Goal: Task Accomplishment & Management: Manage account settings

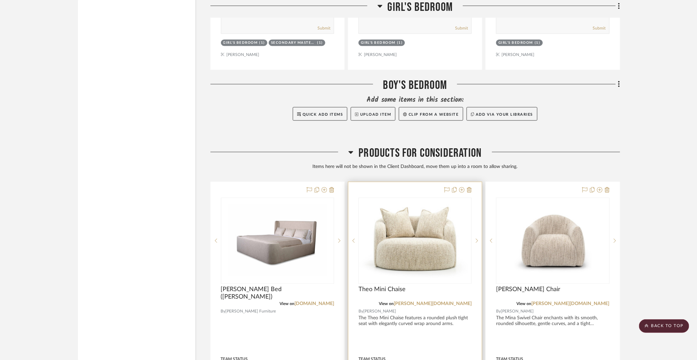
scroll to position [6330, 0]
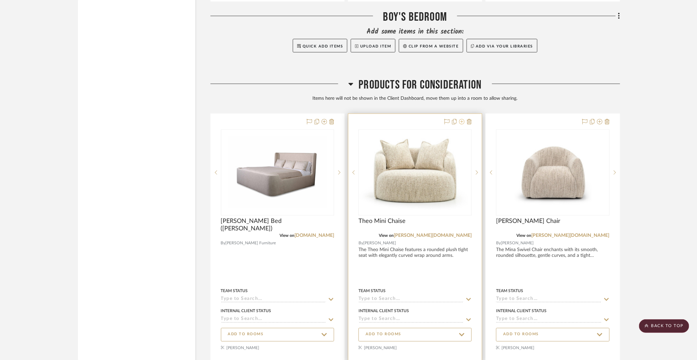
click at [463, 119] on icon at bounding box center [461, 121] width 5 height 5
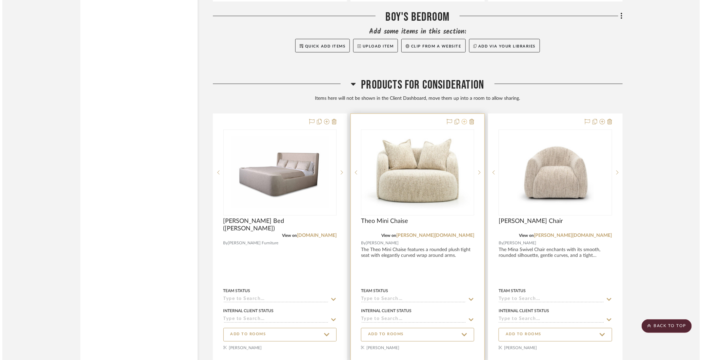
scroll to position [0, 0]
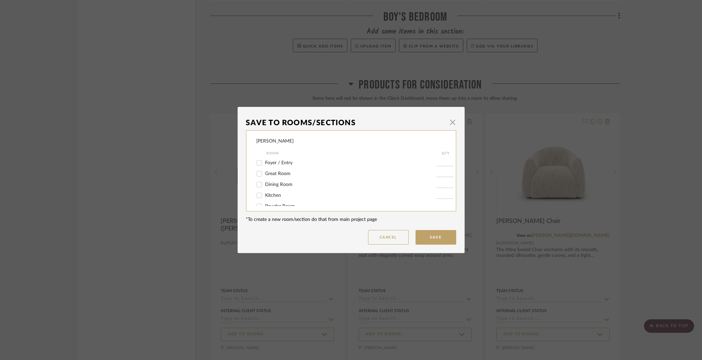
click at [254, 176] on input "Great Room" at bounding box center [259, 173] width 11 height 11
checkbox input "true"
type input "1"
click at [437, 232] on button "Save" at bounding box center [436, 237] width 41 height 15
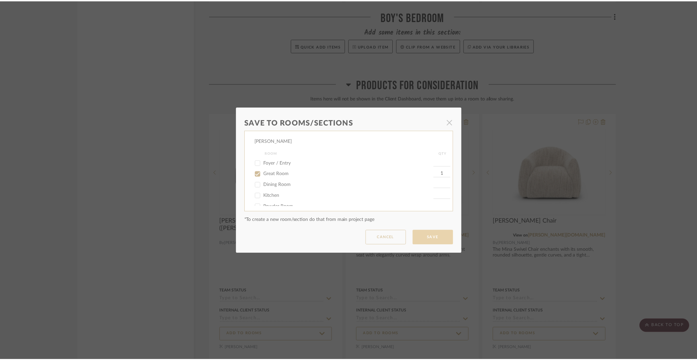
scroll to position [6330, 0]
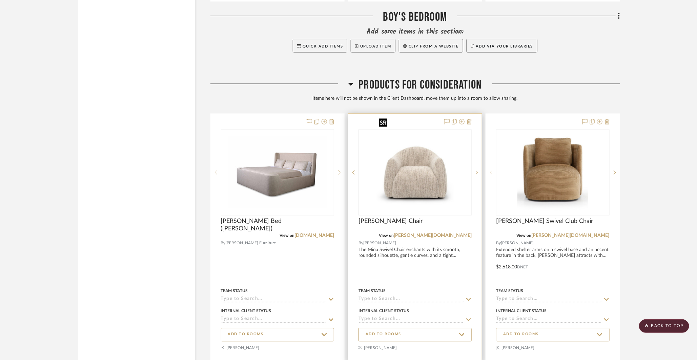
click at [416, 155] on img "0" at bounding box center [415, 172] width 77 height 85
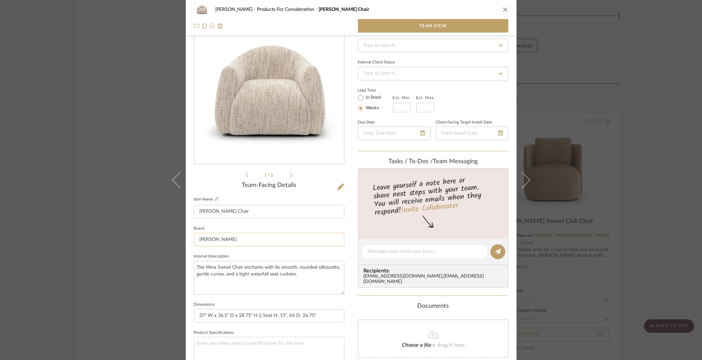
scroll to position [31, 0]
click at [573, 82] on div "COLLINS Products For Consideration Mina Swivel Chair Team View 1 / 3 Team-Facin…" at bounding box center [351, 180] width 702 height 360
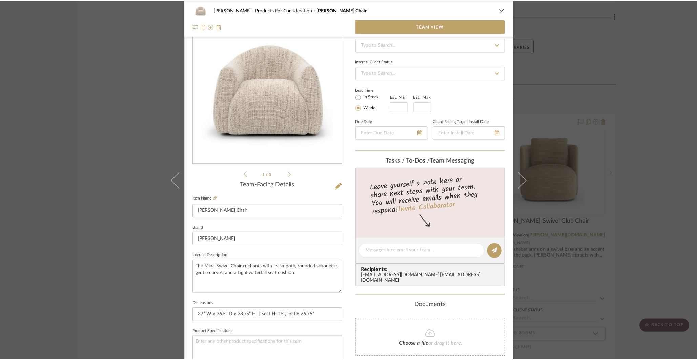
scroll to position [6330, 0]
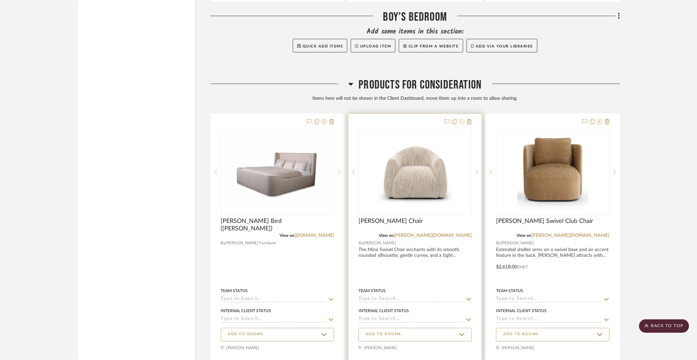
click at [461, 119] on icon at bounding box center [461, 121] width 5 height 5
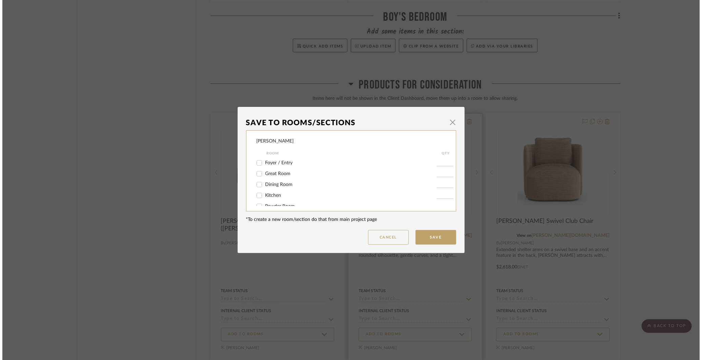
scroll to position [0, 0]
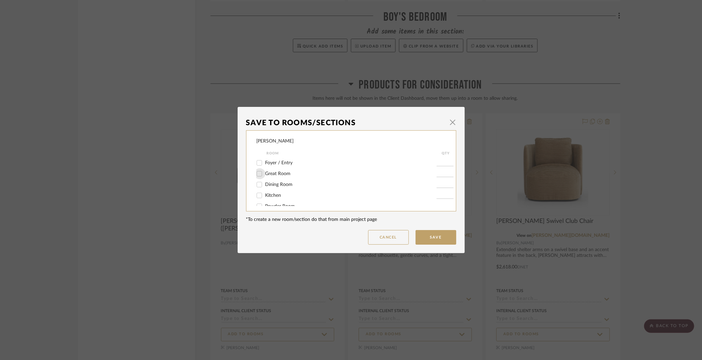
click at [256, 175] on input "Great Room" at bounding box center [259, 173] width 11 height 11
checkbox input "true"
type input "1"
click at [431, 234] on button "Save" at bounding box center [436, 237] width 41 height 15
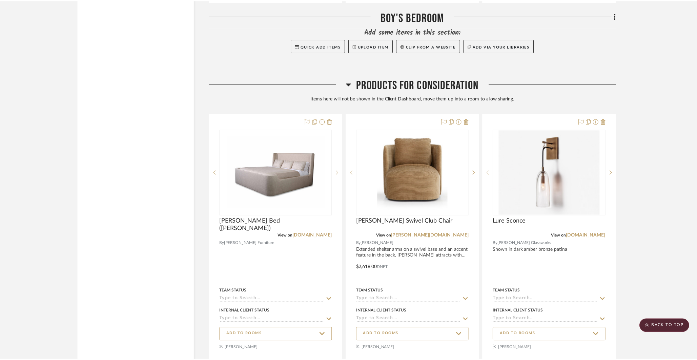
scroll to position [6330, 0]
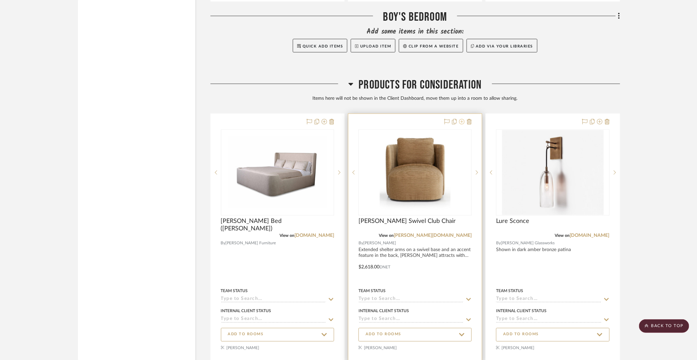
click at [462, 119] on icon at bounding box center [461, 121] width 5 height 5
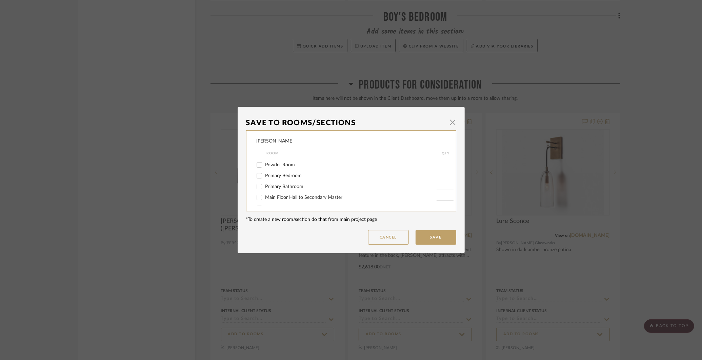
scroll to position [52, 0]
click at [260, 167] on input "Primary Bedroom" at bounding box center [259, 165] width 11 height 11
checkbox input "true"
type input "1"
click at [429, 235] on button "Save" at bounding box center [436, 237] width 41 height 15
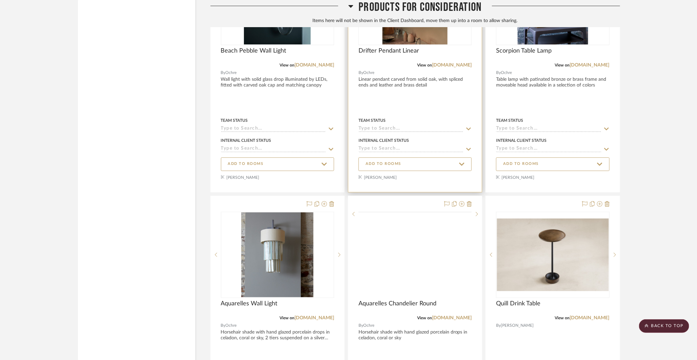
scroll to position [7006, 0]
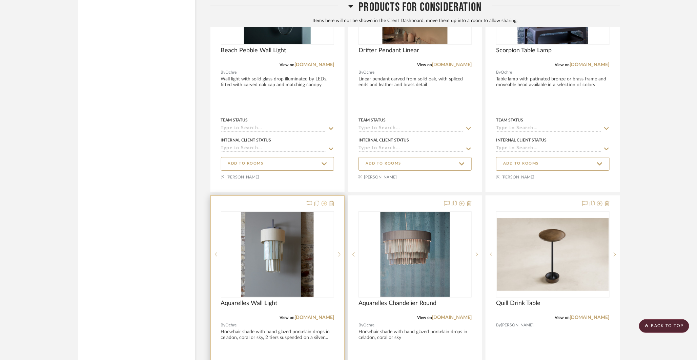
click at [324, 201] on icon at bounding box center [324, 203] width 5 height 5
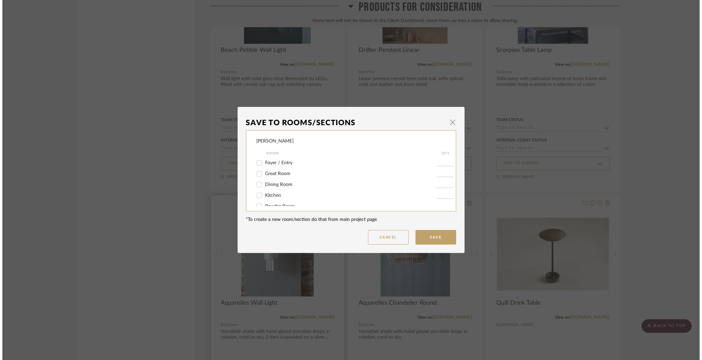
scroll to position [0, 0]
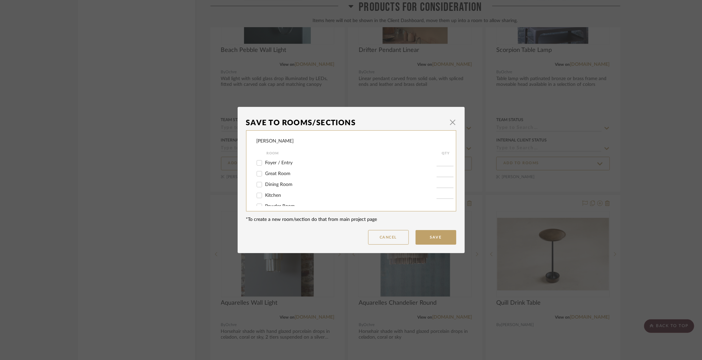
click at [258, 174] on input "Great Room" at bounding box center [259, 173] width 11 height 11
checkbox input "true"
type input "1"
click at [440, 237] on button "Save" at bounding box center [436, 237] width 41 height 15
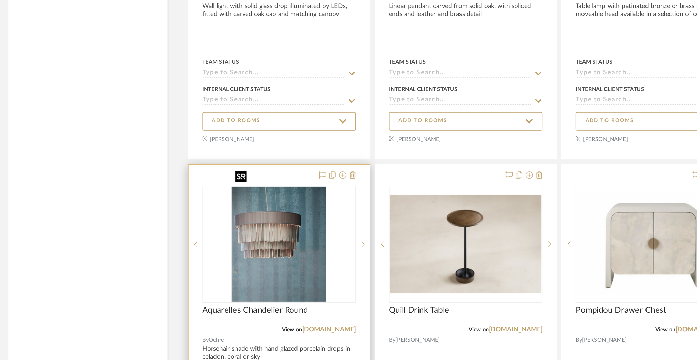
scroll to position [7269, 0]
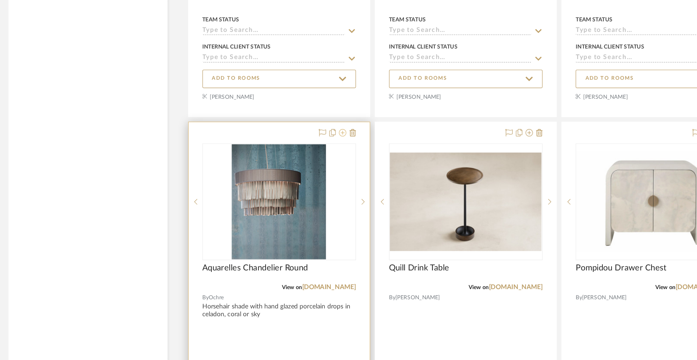
click at [325, 189] on icon at bounding box center [324, 191] width 5 height 5
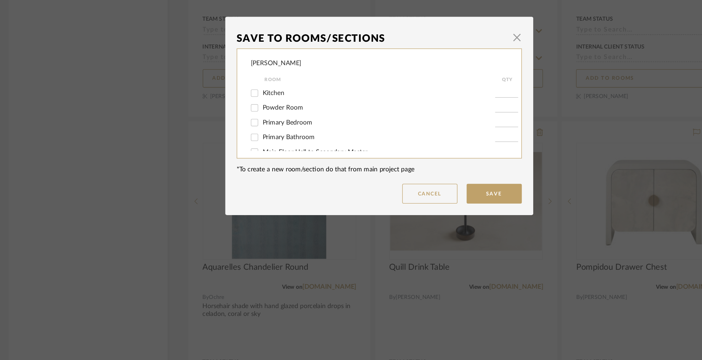
scroll to position [30, 0]
click at [256, 188] on input "Primary Bedroom" at bounding box center [259, 187] width 11 height 11
checkbox input "true"
type input "1"
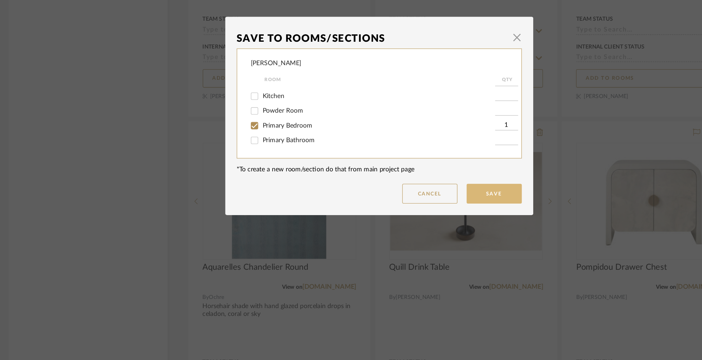
click at [440, 239] on button "Save" at bounding box center [436, 237] width 41 height 15
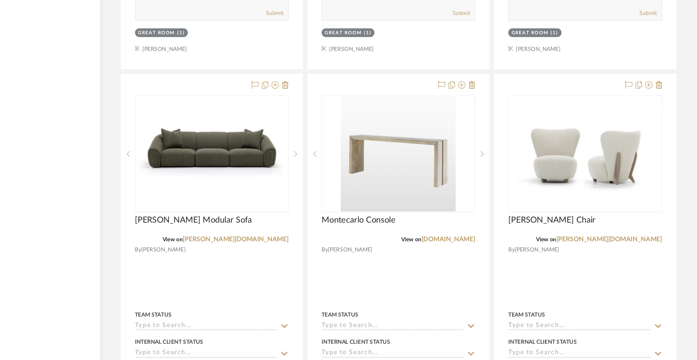
scroll to position [1270, 0]
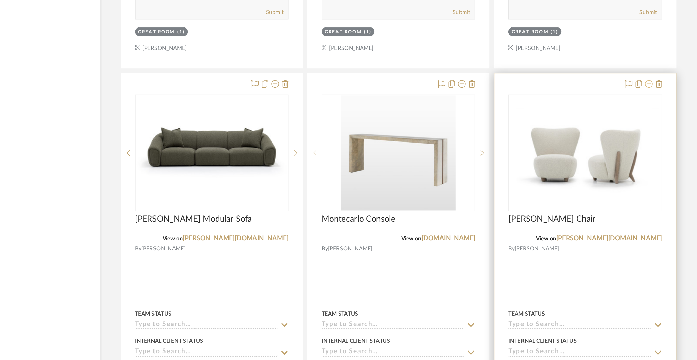
click at [600, 154] on icon at bounding box center [599, 156] width 5 height 5
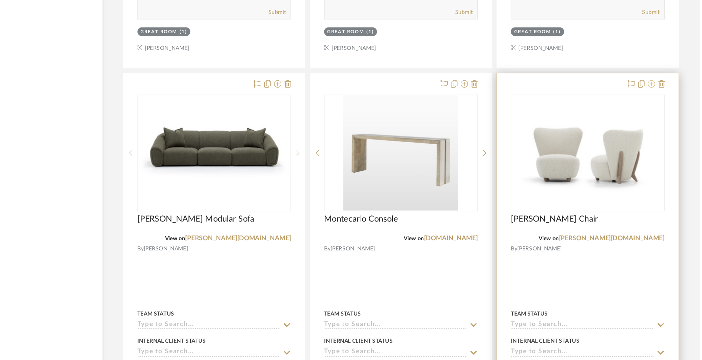
scroll to position [0, 0]
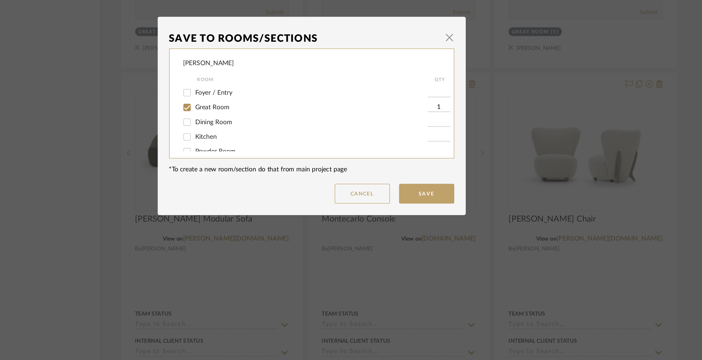
click at [258, 174] on input "Great Room" at bounding box center [259, 173] width 11 height 11
checkbox input "false"
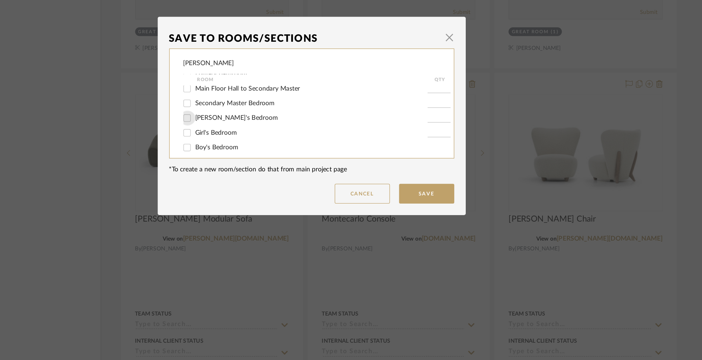
click at [257, 184] on input "[PERSON_NAME]'s Bedroom" at bounding box center [259, 181] width 11 height 11
checkbox input "true"
type input "1"
click at [431, 234] on button "Save" at bounding box center [436, 237] width 41 height 15
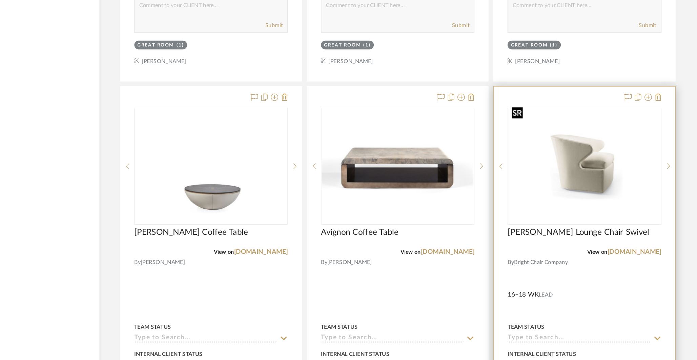
scroll to position [1567, 0]
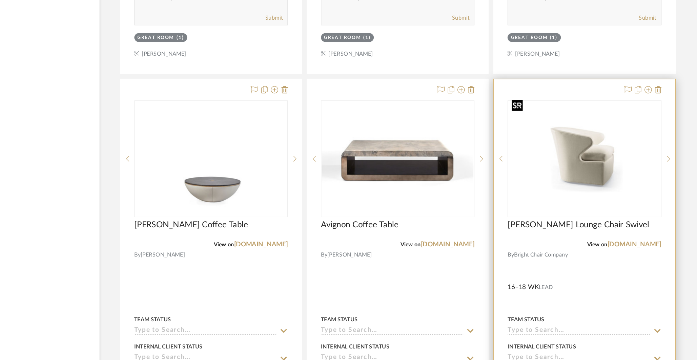
click at [551, 219] on img "0" at bounding box center [553, 211] width 112 height 84
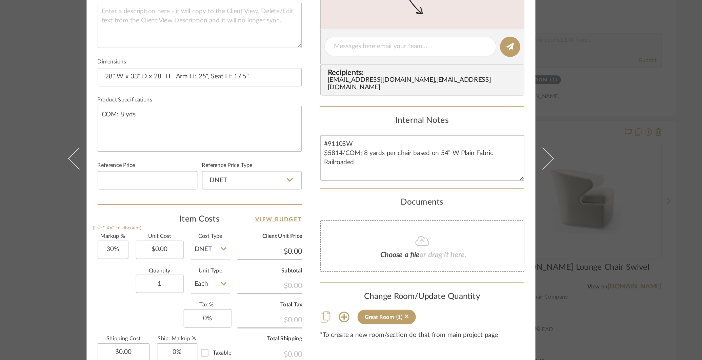
scroll to position [226, 0]
click at [212, 246] on input "30" at bounding box center [205, 246] width 23 height 14
type input "40%"
click at [586, 117] on div "COLLINS Great Room Lorae Lounge Chair Swivel Team View Client View Orders 1 / 3…" at bounding box center [351, 180] width 702 height 360
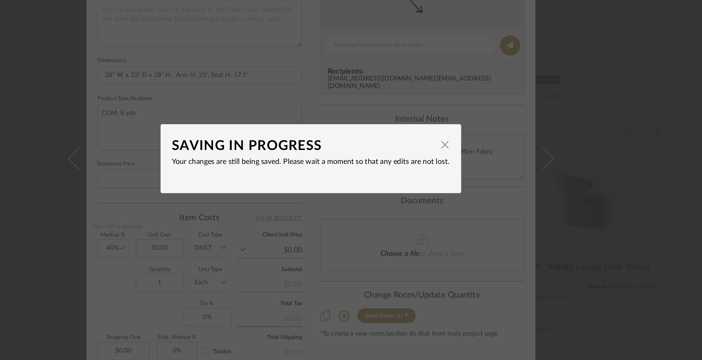
click at [554, 124] on div "SAVING IN PROGRESS × Your changes are still being saved. Please wait a moment s…" at bounding box center [351, 180] width 702 height 360
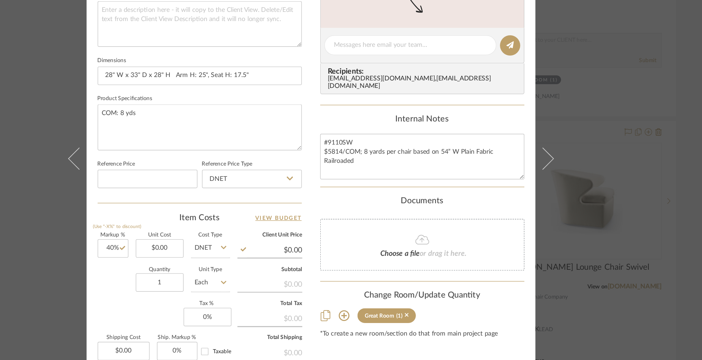
click at [554, 124] on div "COLLINS Great Room Lorae Lounge Chair Swivel Team View Client View Orders 1 / 3…" at bounding box center [351, 180] width 702 height 360
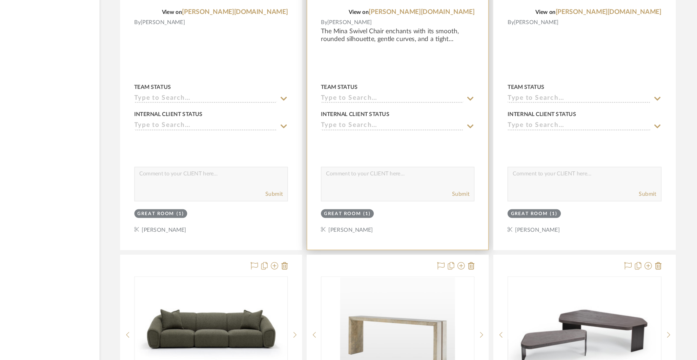
scroll to position [1221, 0]
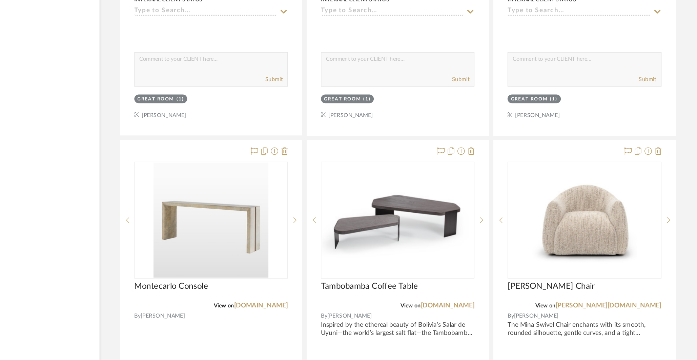
drag, startPoint x: 439, startPoint y: 124, endPoint x: 487, endPoint y: 260, distance: 143.9
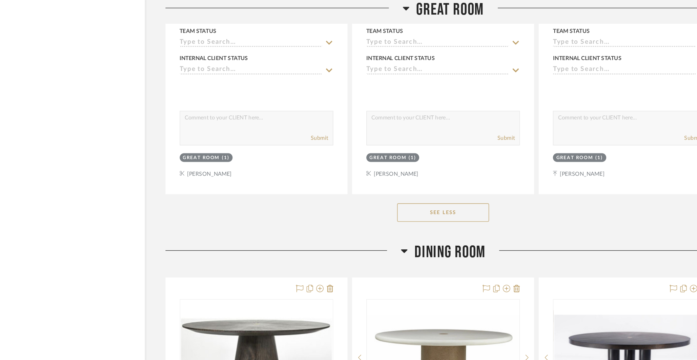
scroll to position [0, 0]
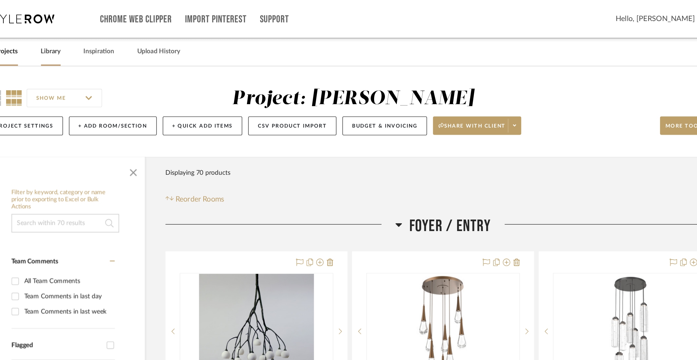
click at [119, 40] on link "Library" at bounding box center [126, 38] width 15 height 9
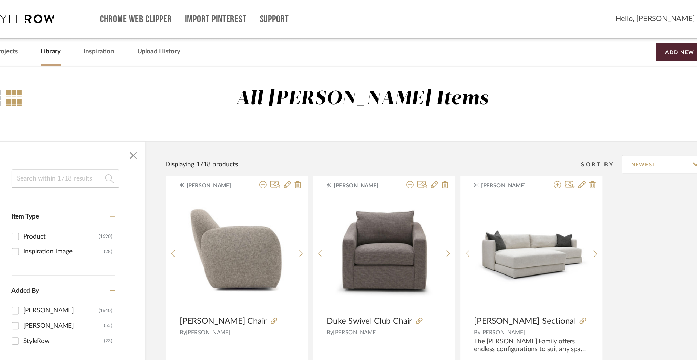
click at [145, 134] on input at bounding box center [136, 132] width 79 height 14
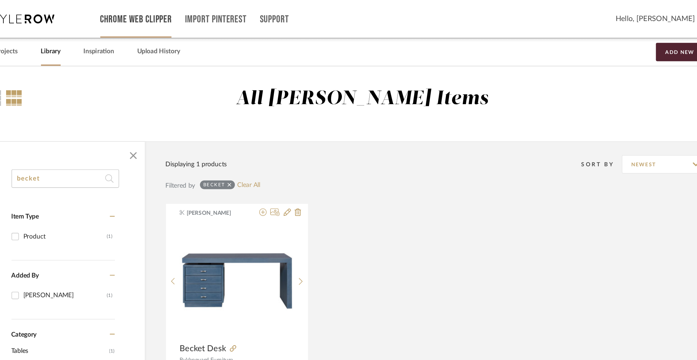
type input "becket"
click at [97, 37] on link "All Projects" at bounding box center [90, 38] width 24 height 9
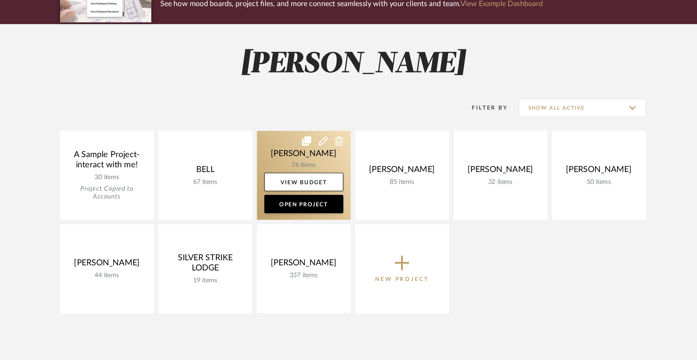
click at [300, 186] on link at bounding box center [312, 200] width 69 height 65
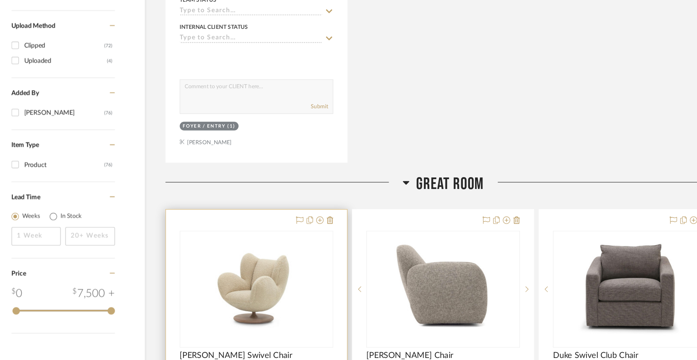
scroll to position [586, 0]
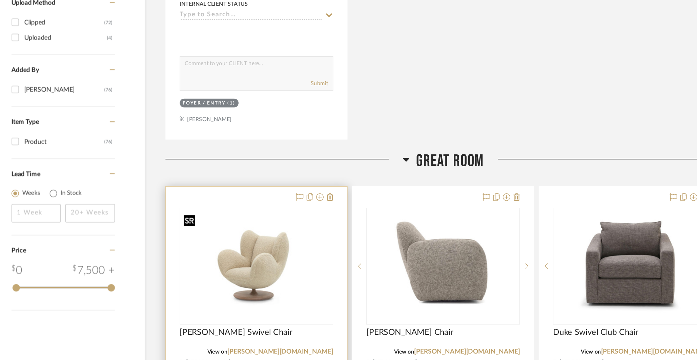
click at [281, 280] on div at bounding box center [277, 290] width 113 height 86
click at [276, 287] on img "0" at bounding box center [278, 290] width 112 height 77
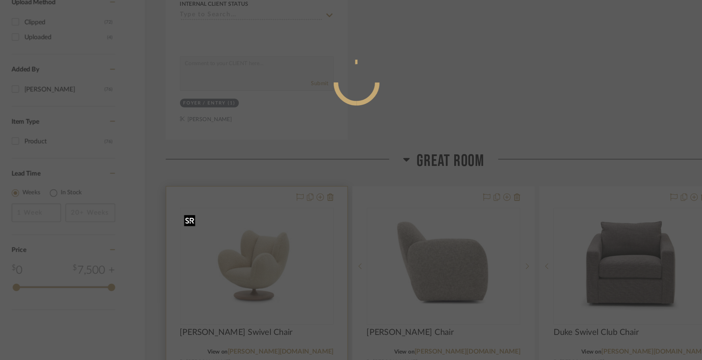
scroll to position [0, 0]
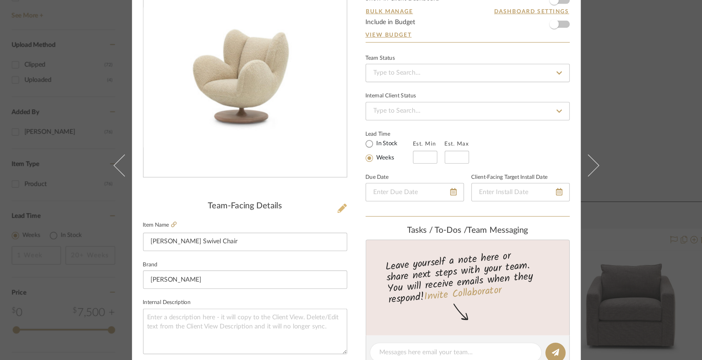
click at [340, 215] on icon at bounding box center [340, 216] width 7 height 7
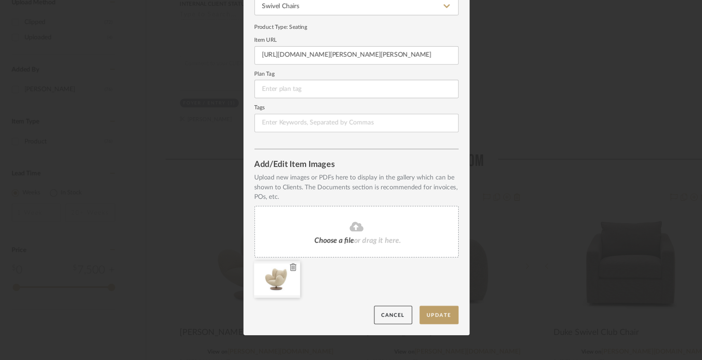
click at [302, 292] on icon at bounding box center [304, 290] width 5 height 5
click at [403, 321] on button "Update" at bounding box center [412, 327] width 29 height 14
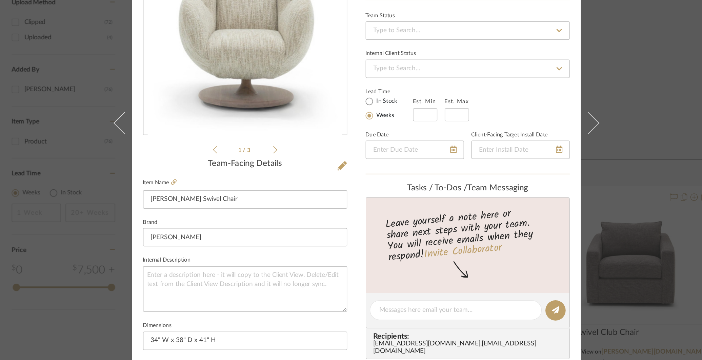
click at [554, 156] on div "COLLINS Great Room Beckett Swivel Chair Team View Client View Orders 1 / 3 Team…" at bounding box center [351, 180] width 702 height 360
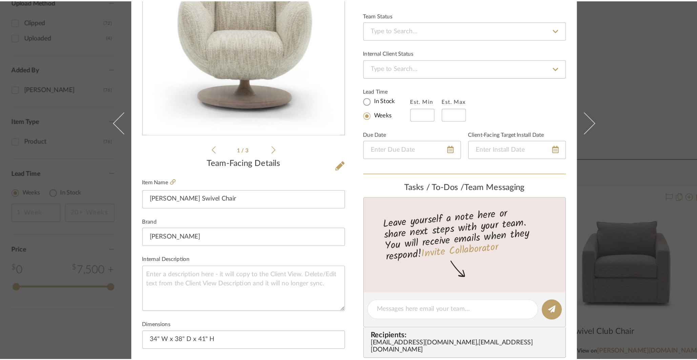
scroll to position [586, 0]
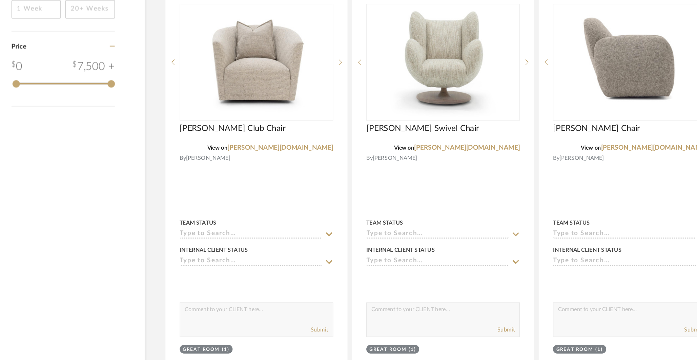
scroll to position [736, 0]
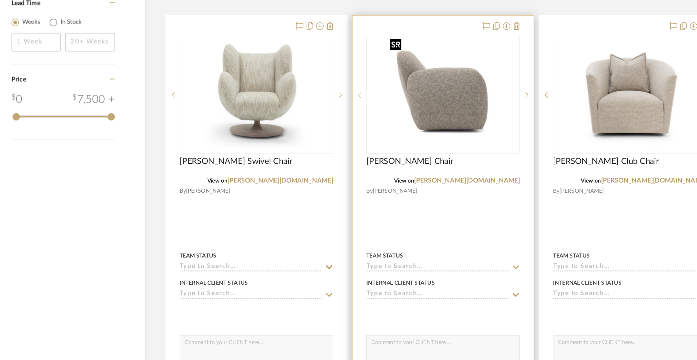
click at [413, 142] on img "0" at bounding box center [415, 140] width 83 height 85
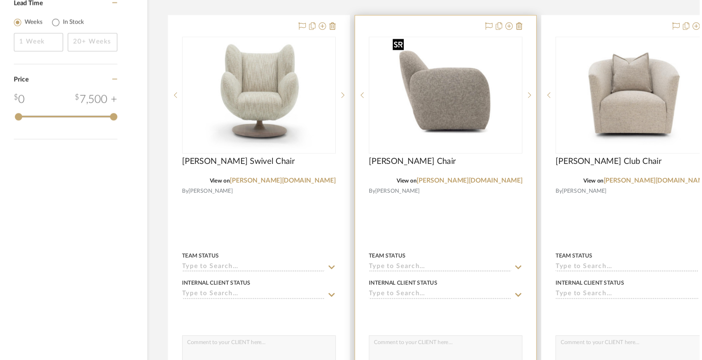
scroll to position [0, 0]
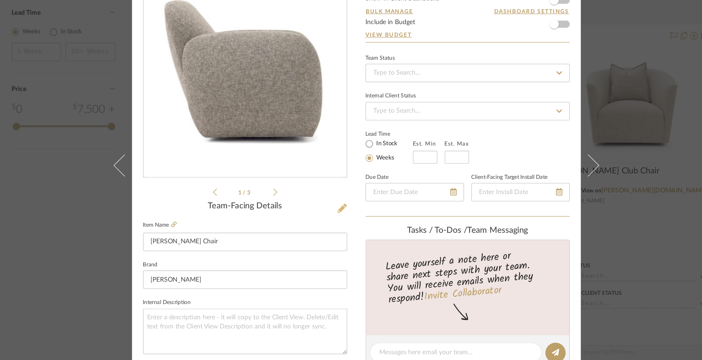
click at [338, 215] on icon at bounding box center [340, 216] width 7 height 7
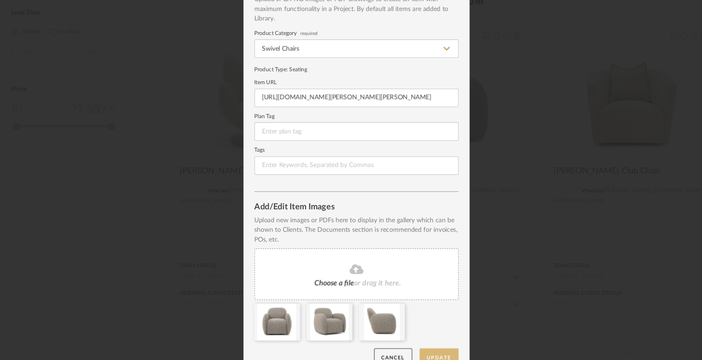
click at [414, 325] on button "Update" at bounding box center [412, 327] width 29 height 14
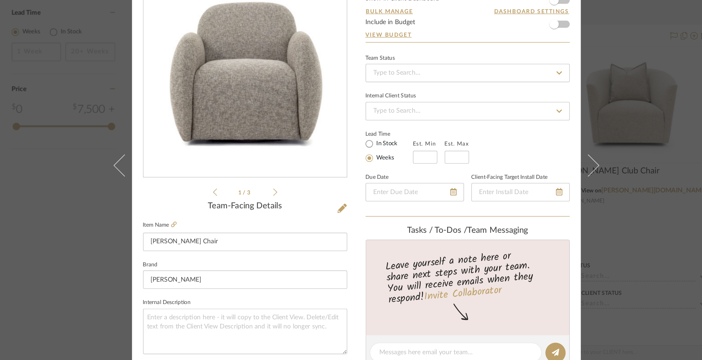
click at [586, 199] on div "COLLINS Great Room Blake Swivel Chair Team View Client View Orders 1 / 3 Team-F…" at bounding box center [351, 180] width 702 height 360
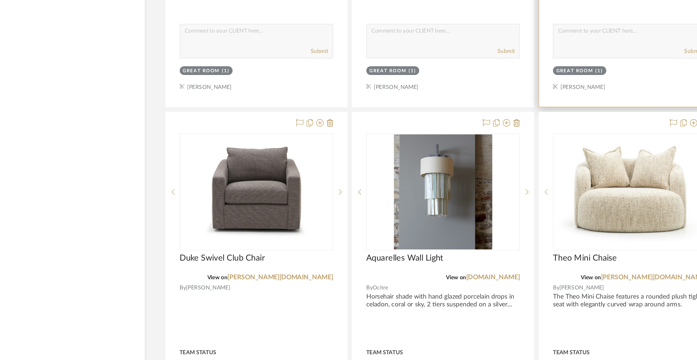
scroll to position [948, 0]
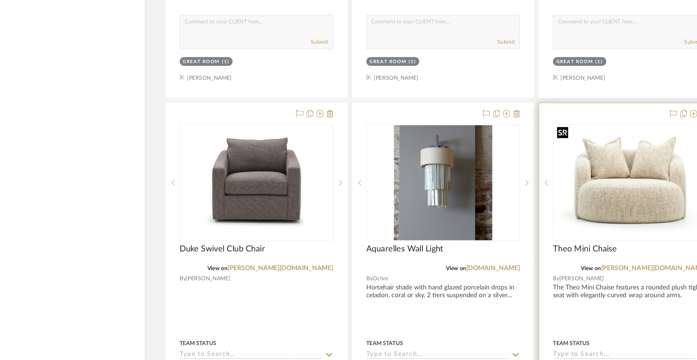
click at [557, 236] on img "0" at bounding box center [553, 229] width 112 height 83
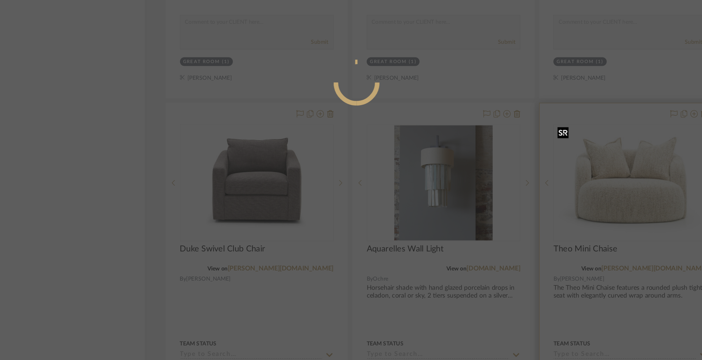
scroll to position [0, 0]
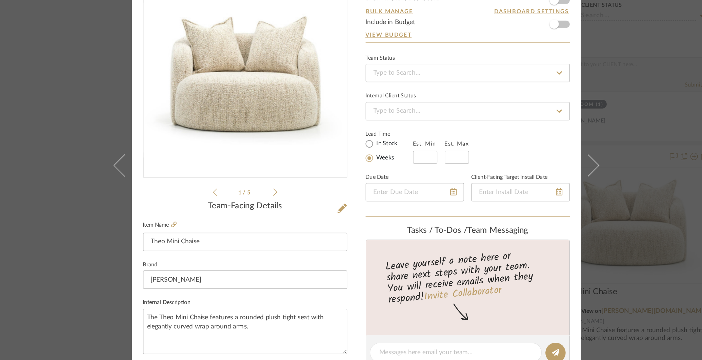
click at [566, 143] on div "COLLINS Great Room Theo Mini Chaise Team View Client View Orders 1 / 5 Team-Fac…" at bounding box center [351, 180] width 702 height 360
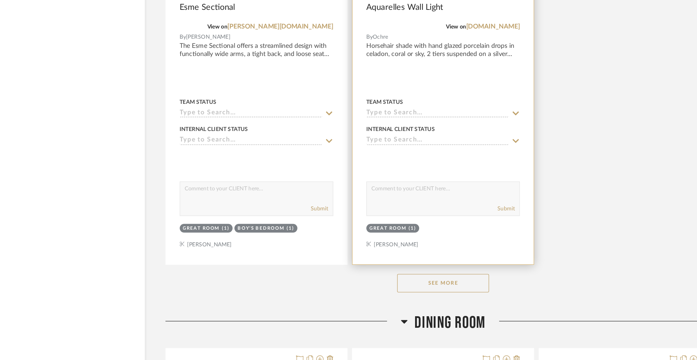
scroll to position [1431, 0]
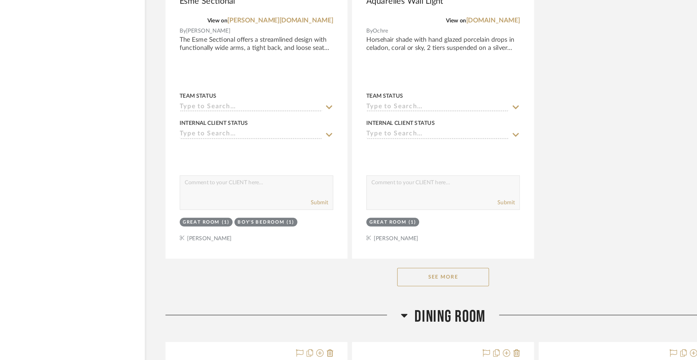
click at [415, 293] on button "See More" at bounding box center [415, 299] width 68 height 14
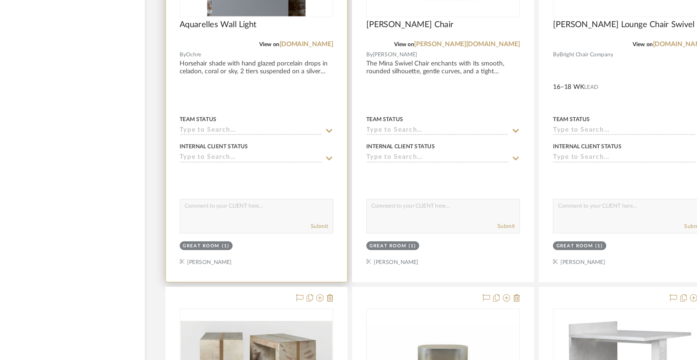
scroll to position [2350, 0]
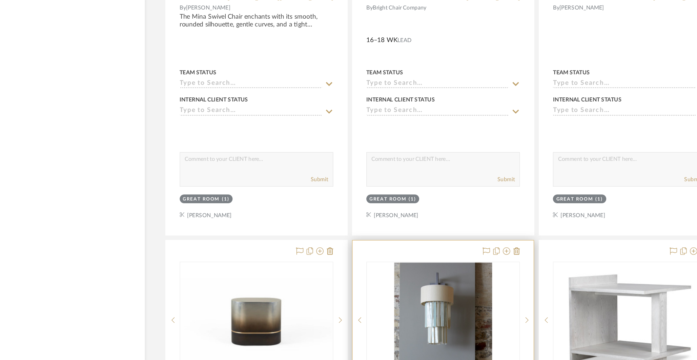
drag, startPoint x: 290, startPoint y: 119, endPoint x: 362, endPoint y: 290, distance: 185.8
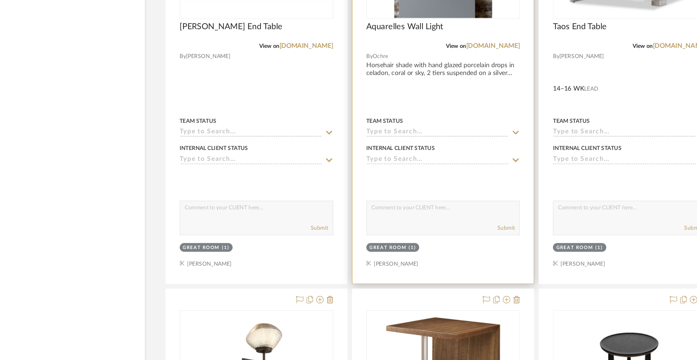
scroll to position [2683, 0]
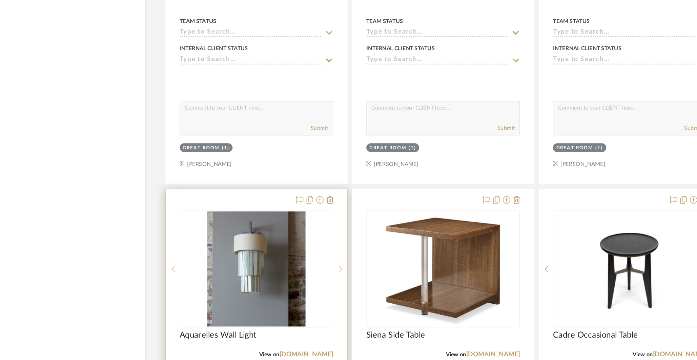
drag, startPoint x: 410, startPoint y: 208, endPoint x: 331, endPoint y: 326, distance: 142.3
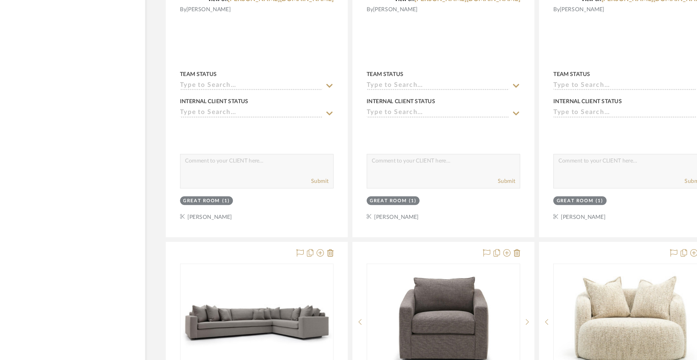
scroll to position [1149, 0]
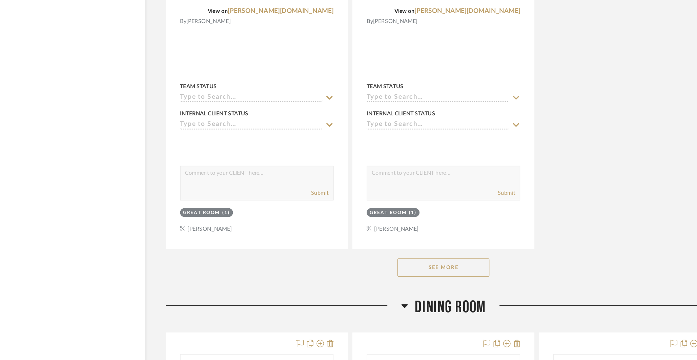
scroll to position [998, 0]
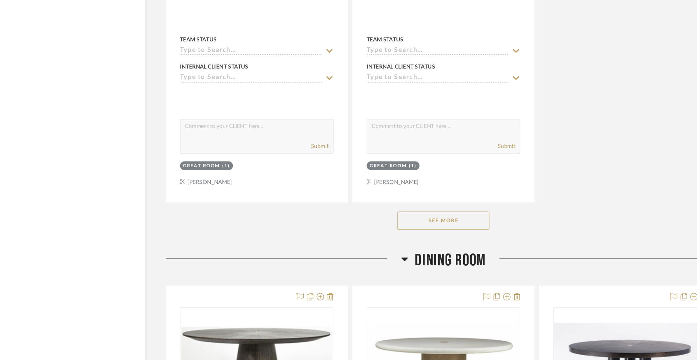
click at [419, 256] on button "See More" at bounding box center [415, 257] width 68 height 14
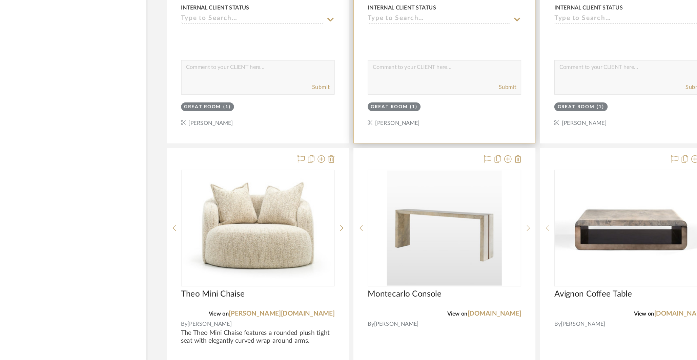
scroll to position [1889, 0]
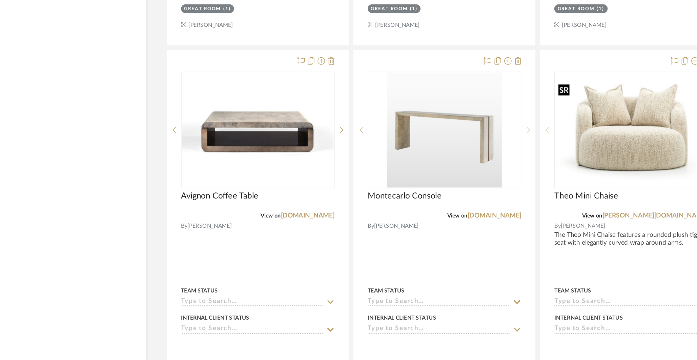
drag, startPoint x: 547, startPoint y: 209, endPoint x: 530, endPoint y: 204, distance: 17.9
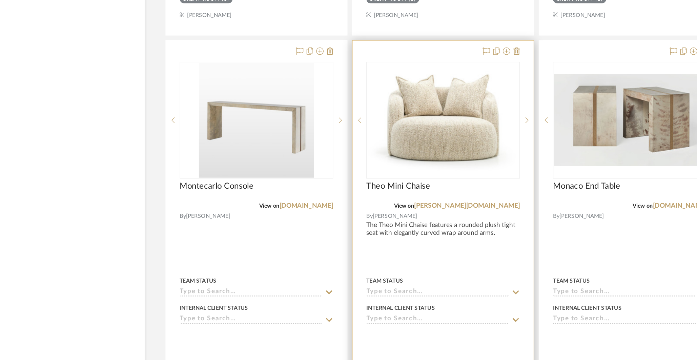
scroll to position [2196, 0]
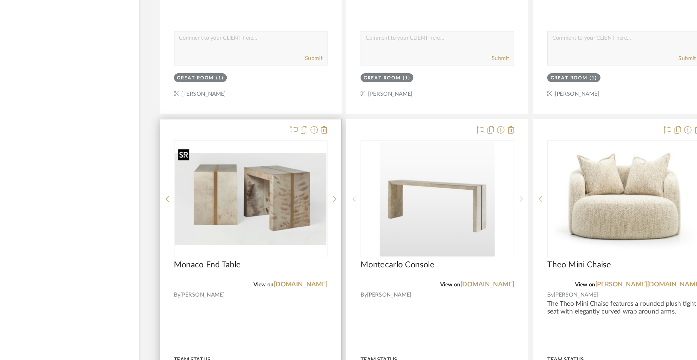
click at [268, 189] on img "0" at bounding box center [278, 183] width 112 height 68
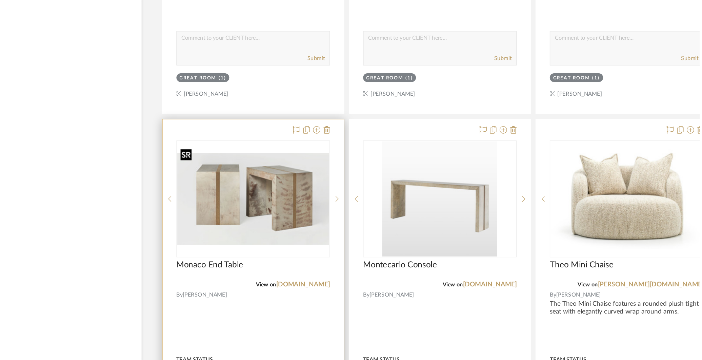
scroll to position [0, 0]
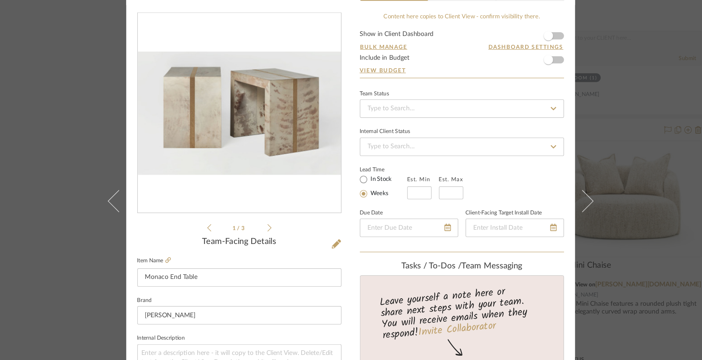
click at [551, 82] on div "COLLINS Great Room Monaco End Table Team View Client View Orders 1 / 3 Team-Fac…" at bounding box center [351, 180] width 702 height 360
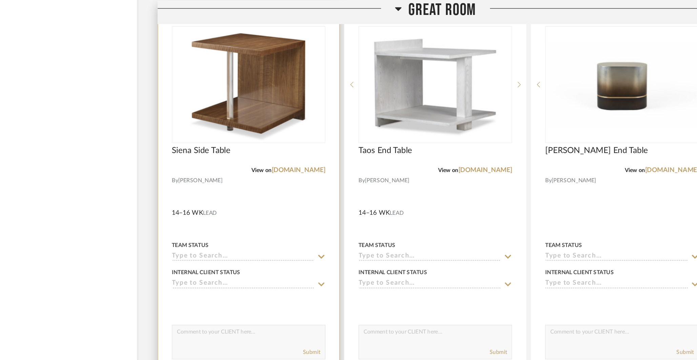
scroll to position [2292, 0]
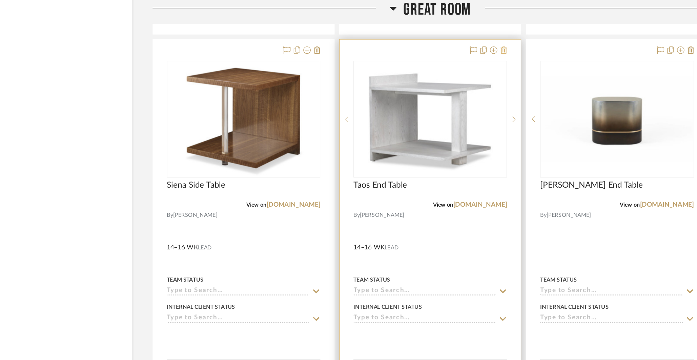
click at [471, 34] on icon at bounding box center [469, 36] width 5 height 5
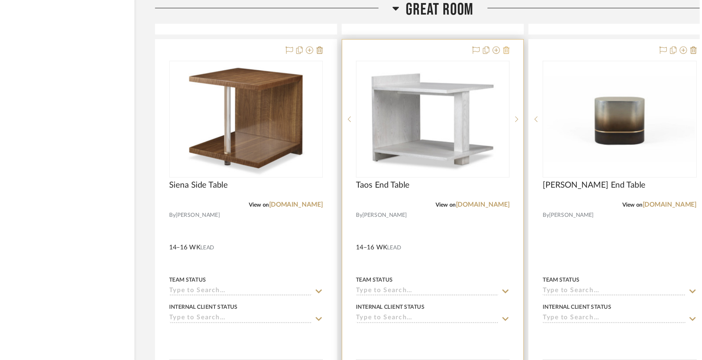
scroll to position [0, 0]
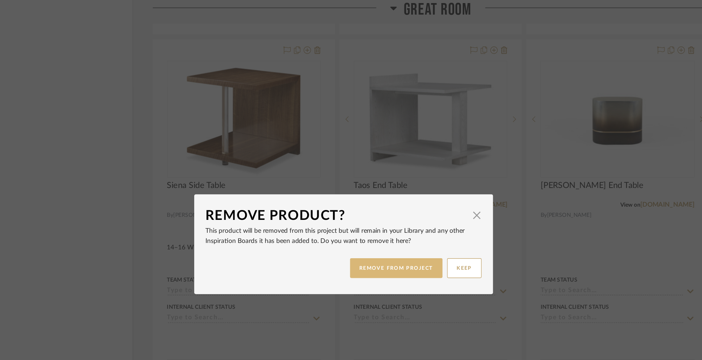
click at [384, 199] on button "REMOVE FROM PROJECT" at bounding box center [390, 197] width 68 height 15
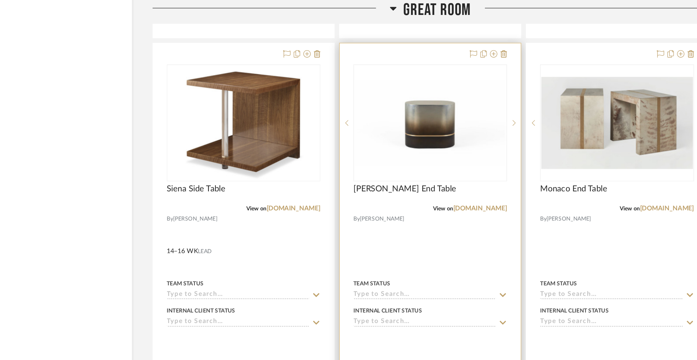
scroll to position [2285, 0]
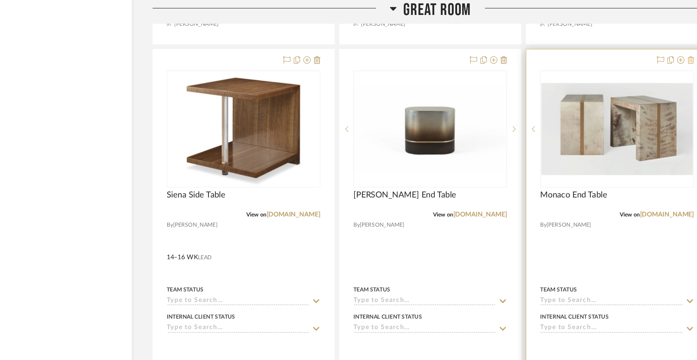
click at [608, 41] on icon at bounding box center [607, 43] width 5 height 5
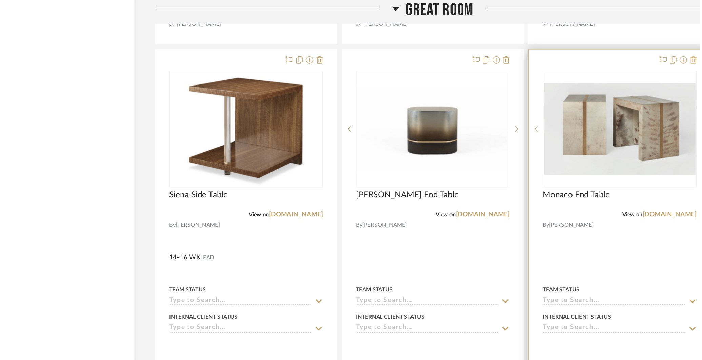
scroll to position [0, 0]
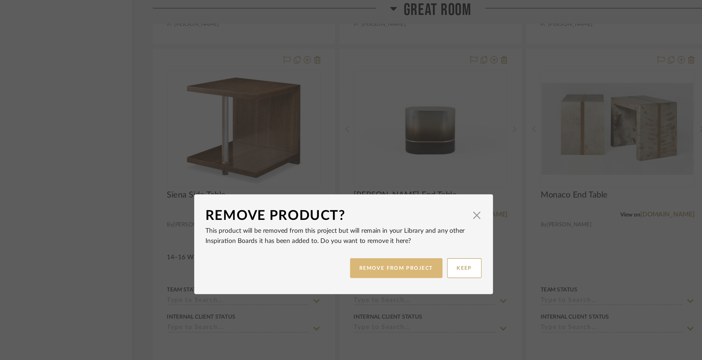
click at [406, 195] on button "REMOVE FROM PROJECT" at bounding box center [390, 197] width 68 height 15
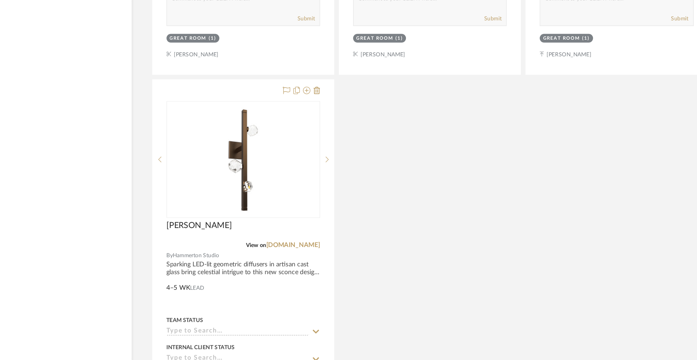
scroll to position [3406, 0]
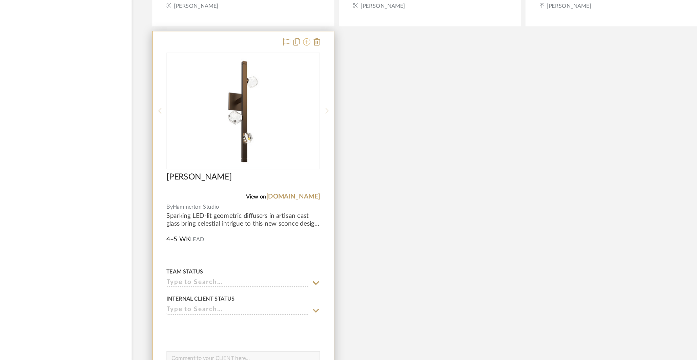
click at [324, 123] on icon at bounding box center [324, 125] width 5 height 5
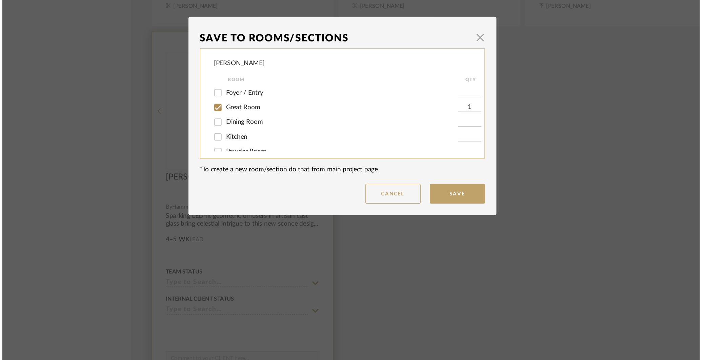
scroll to position [0, 0]
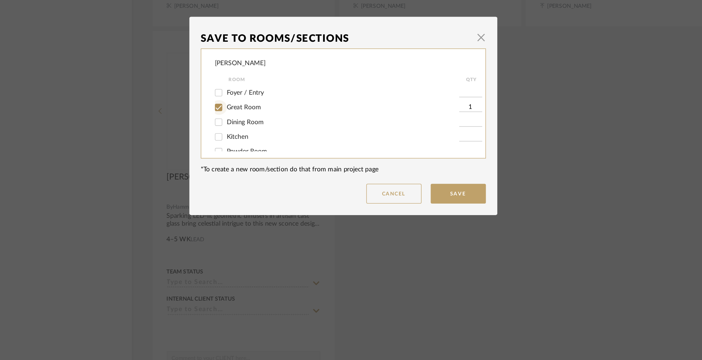
click at [258, 172] on input "Great Room" at bounding box center [259, 173] width 11 height 11
checkbox input "false"
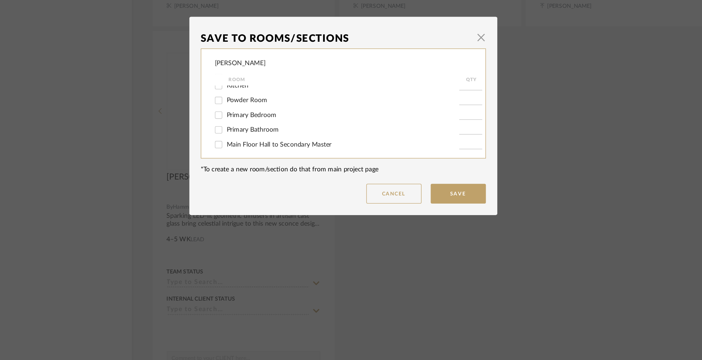
scroll to position [37, 0]
click at [257, 171] on input "Powder Room" at bounding box center [259, 169] width 11 height 11
checkbox input "true"
type input "1"
click at [436, 234] on button "Save" at bounding box center [436, 237] width 41 height 15
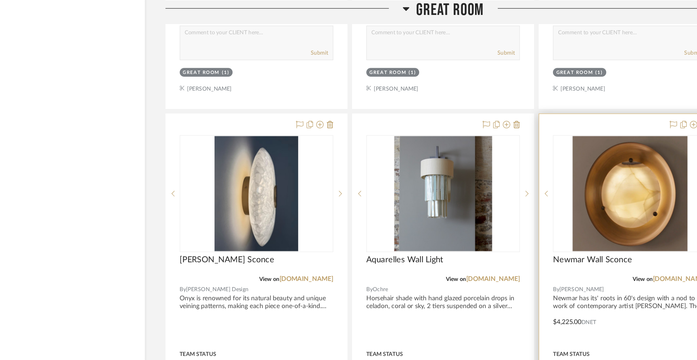
scroll to position [2836, 0]
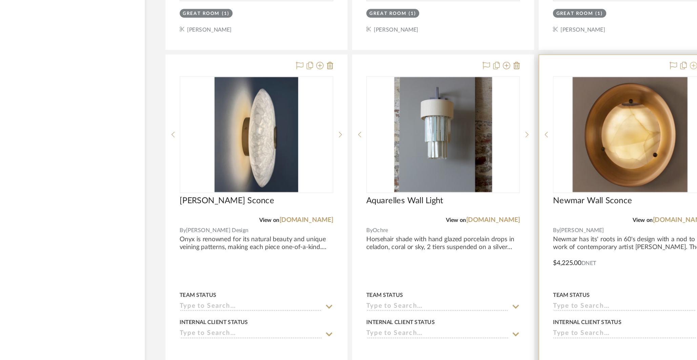
click at [601, 91] on icon at bounding box center [599, 93] width 5 height 5
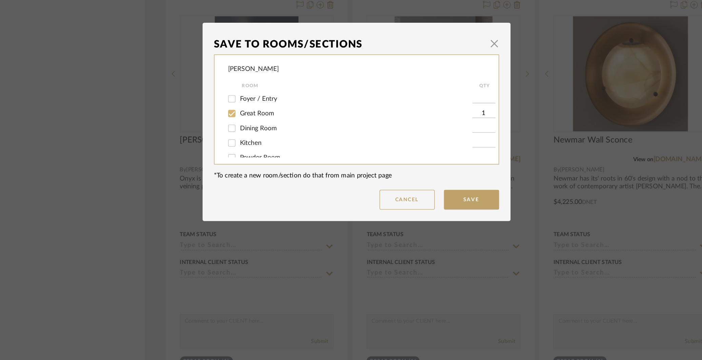
scroll to position [0, 0]
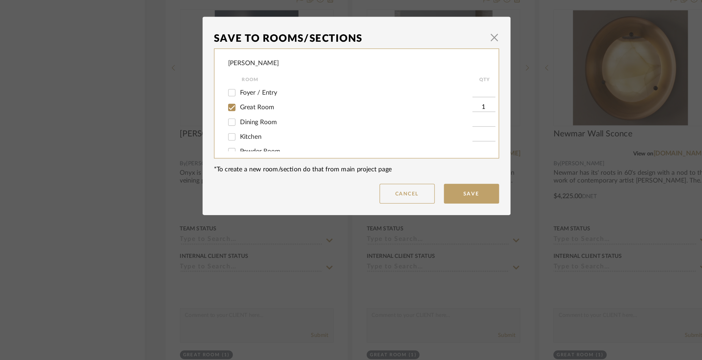
drag, startPoint x: 451, startPoint y: 160, endPoint x: 451, endPoint y: 165, distance: 5.4
click at [451, 165] on div at bounding box center [446, 162] width 19 height 11
click at [255, 187] on input "Main Floor Hall to Secondary Master" at bounding box center [259, 185] width 11 height 11
checkbox input "true"
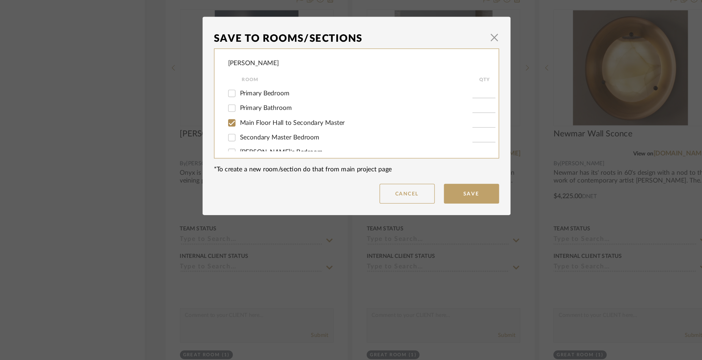
type input "1"
click at [423, 239] on button "Save" at bounding box center [436, 237] width 41 height 15
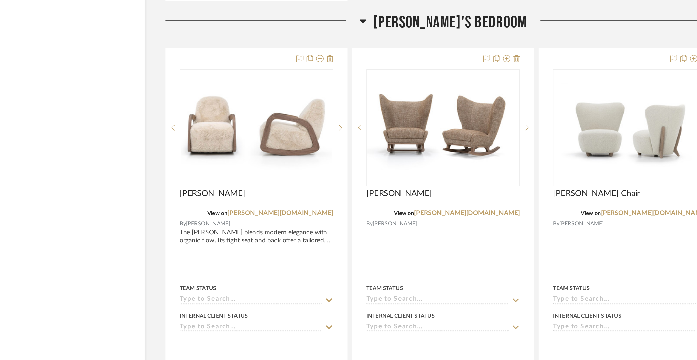
scroll to position [6439, 0]
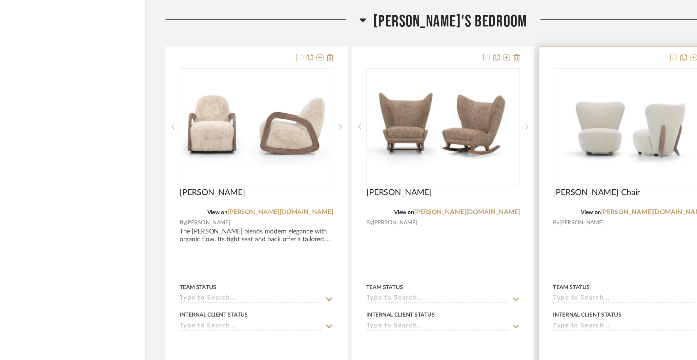
click at [600, 134] on icon at bounding box center [599, 136] width 5 height 5
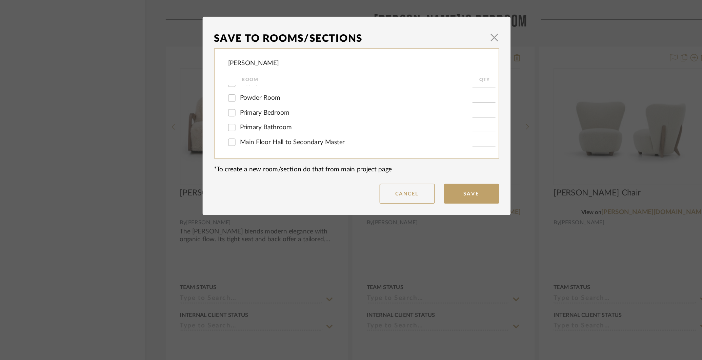
scroll to position [87, 0]
click at [256, 175] on input "[PERSON_NAME]'s Bedroom" at bounding box center [259, 177] width 11 height 11
checkbox input "false"
click at [257, 186] on input "Girl's Bedroom" at bounding box center [259, 187] width 11 height 11
checkbox input "true"
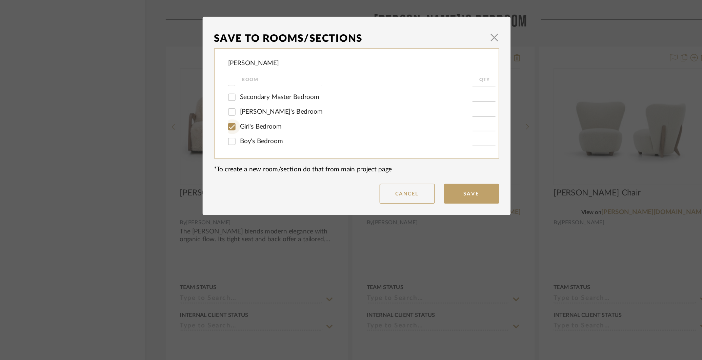
type input "1"
click at [259, 165] on input "Secondary Master Bedroom" at bounding box center [259, 166] width 11 height 11
checkbox input "true"
type input "1"
click at [440, 240] on button "Save" at bounding box center [436, 237] width 41 height 15
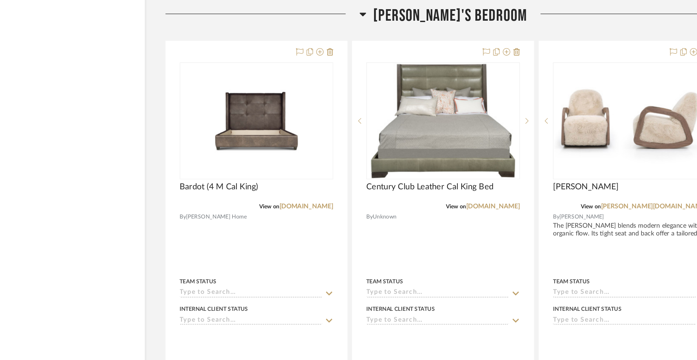
scroll to position [6448, 0]
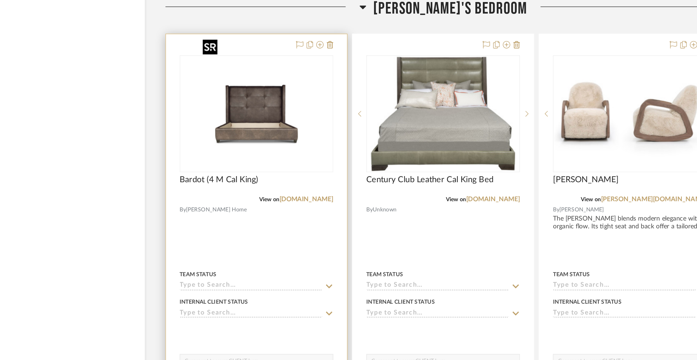
click at [297, 164] on img "0" at bounding box center [277, 178] width 85 height 85
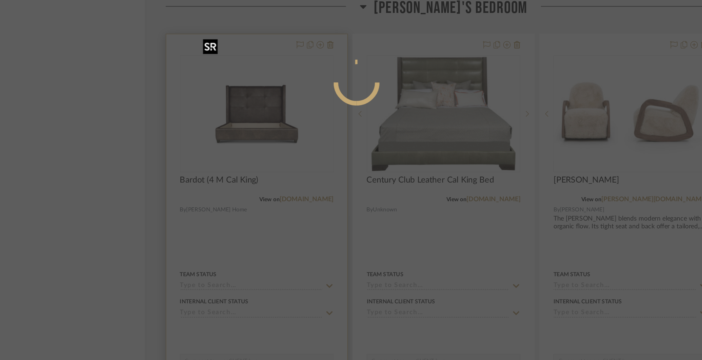
scroll to position [0, 0]
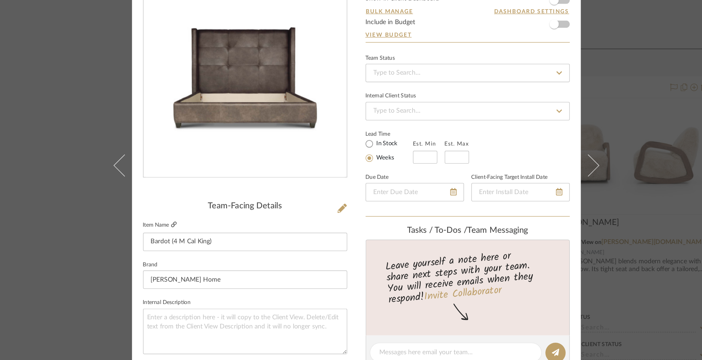
click at [215, 227] on icon at bounding box center [217, 228] width 4 height 4
click at [341, 215] on icon at bounding box center [340, 216] width 7 height 7
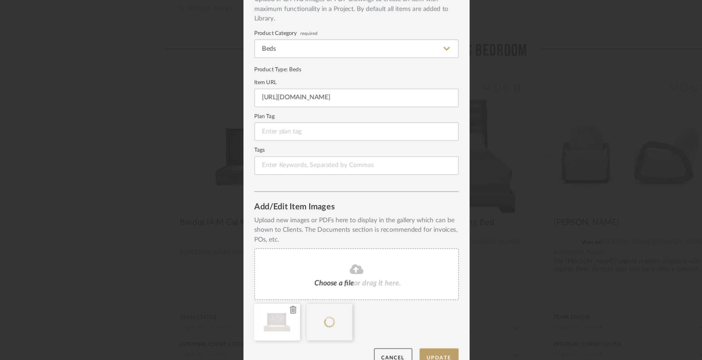
click at [303, 292] on icon at bounding box center [304, 290] width 5 height 5
click at [412, 324] on button "Update" at bounding box center [412, 327] width 29 height 14
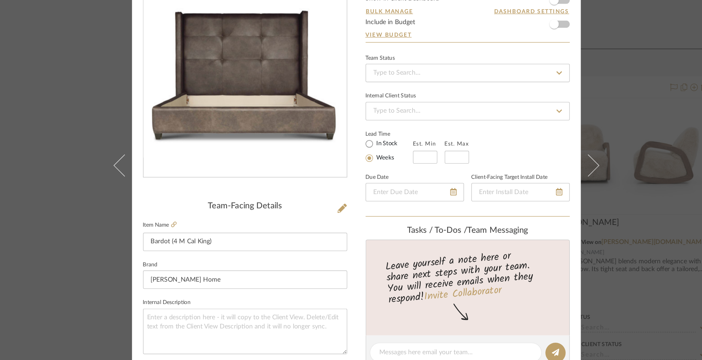
click at [137, 240] on div "COLLINS Tristan's Bedroom Bardot (4 M Cal King) Team View Client View Orders Te…" at bounding box center [351, 180] width 702 height 360
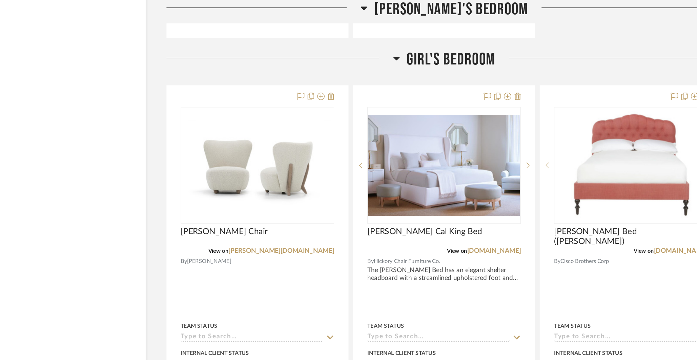
scroll to position [7137, 0]
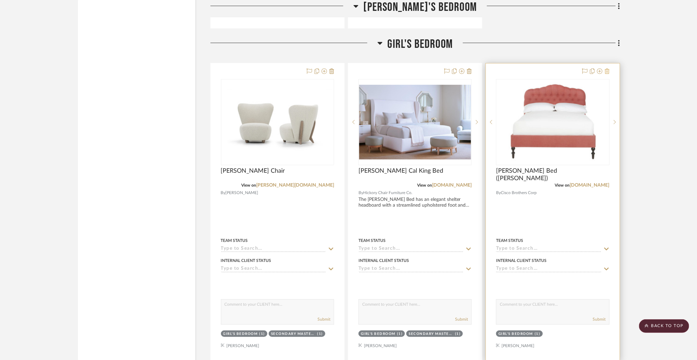
click at [607, 69] on fa-icon at bounding box center [607, 71] width 5 height 5
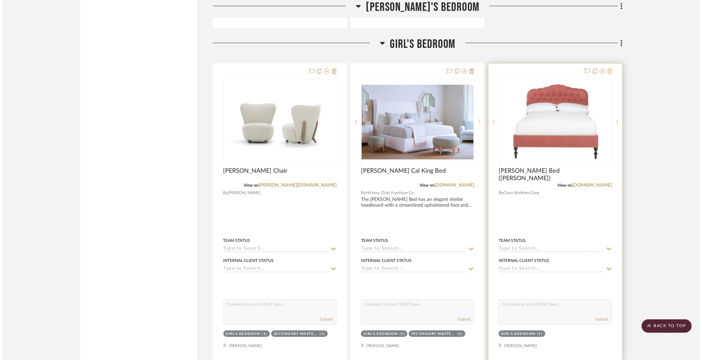
scroll to position [0, 0]
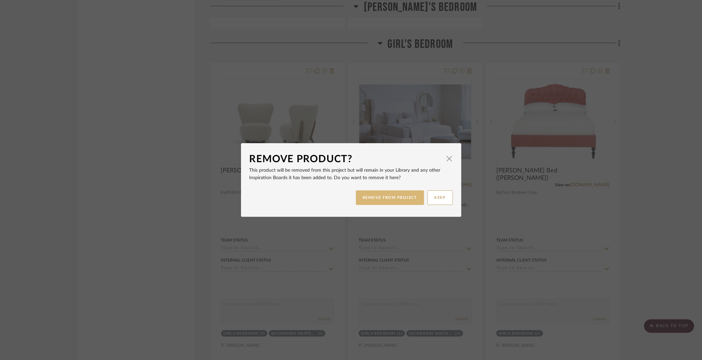
click at [406, 194] on button "REMOVE FROM PROJECT" at bounding box center [390, 197] width 68 height 15
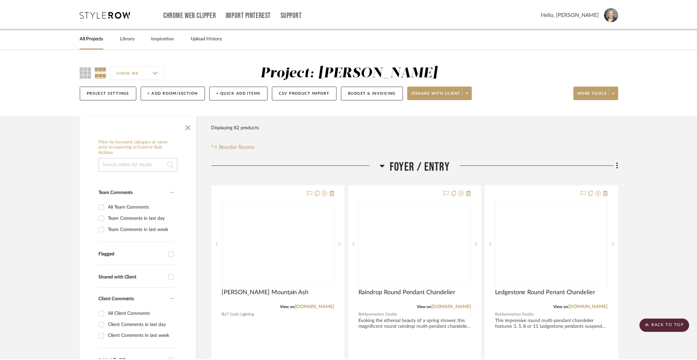
scroll to position [7137, 0]
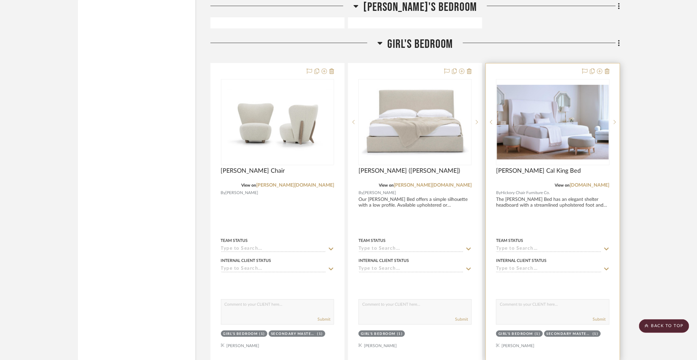
click at [612, 63] on div at bounding box center [553, 211] width 134 height 297
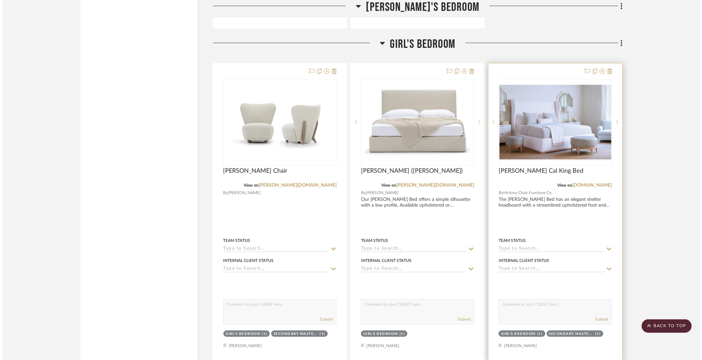
scroll to position [0, 0]
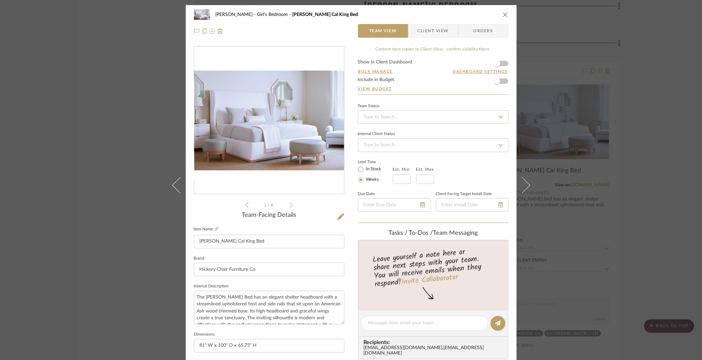
click at [661, 67] on div "COLLINS Girl's Bedroom Celeste Cal King Bed Team View Client View Orders 1 / 4 …" at bounding box center [351, 180] width 702 height 360
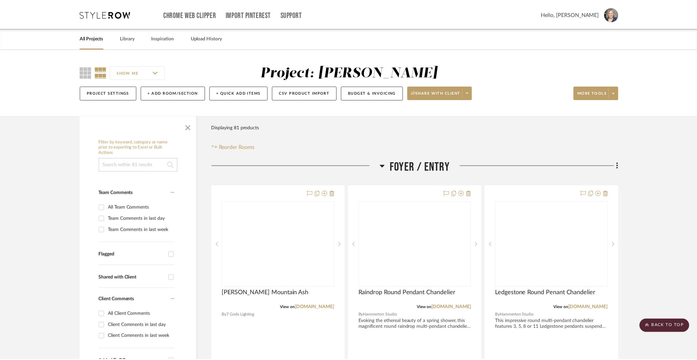
scroll to position [7137, 0]
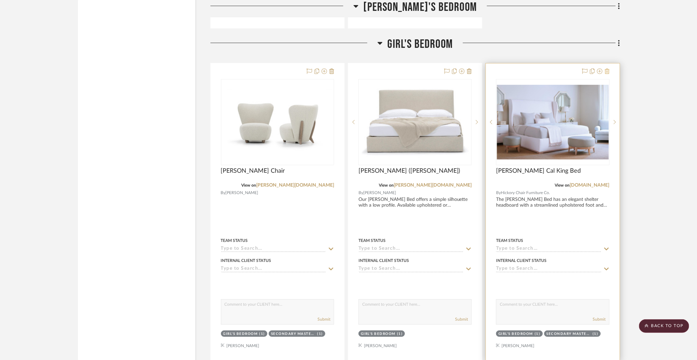
click at [607, 68] on icon at bounding box center [607, 70] width 5 height 5
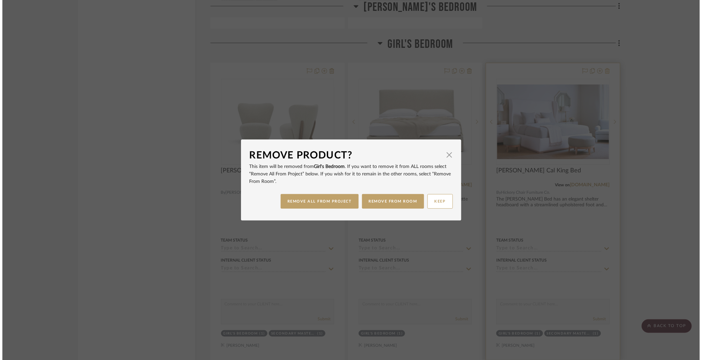
scroll to position [0, 0]
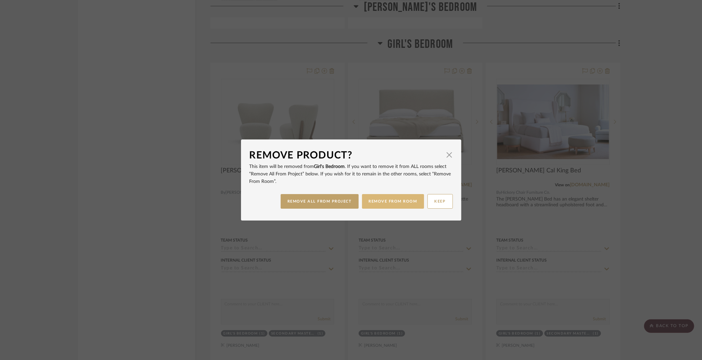
click at [376, 198] on button "REMOVE FROM ROOM" at bounding box center [393, 201] width 62 height 15
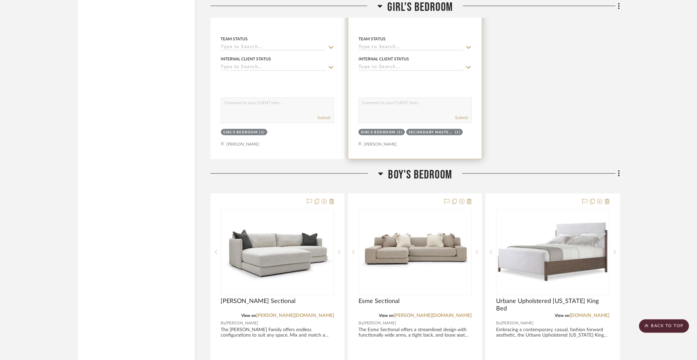
scroll to position [7439, 0]
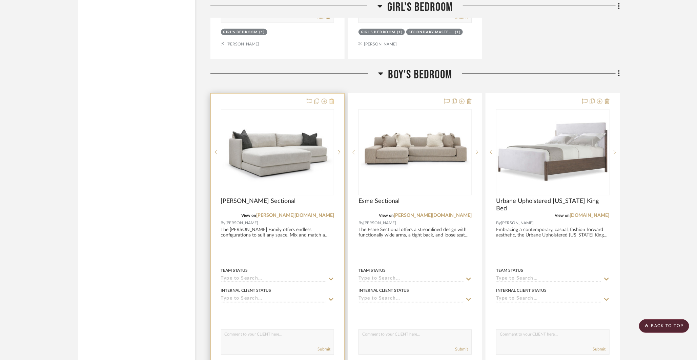
click at [333, 99] on icon at bounding box center [331, 101] width 5 height 5
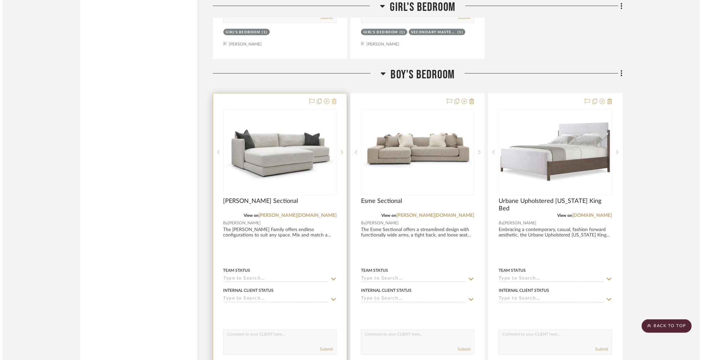
scroll to position [0, 0]
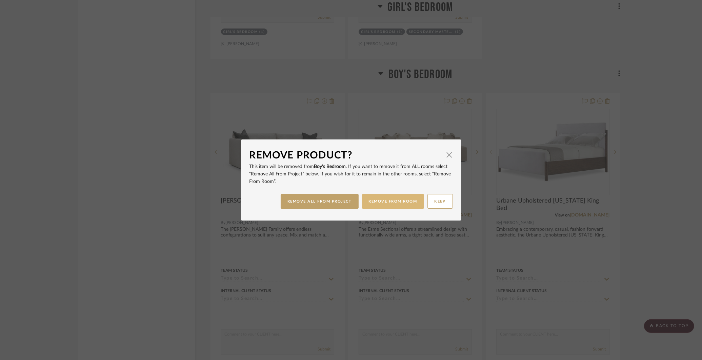
click at [381, 202] on button "REMOVE FROM ROOM" at bounding box center [393, 201] width 62 height 15
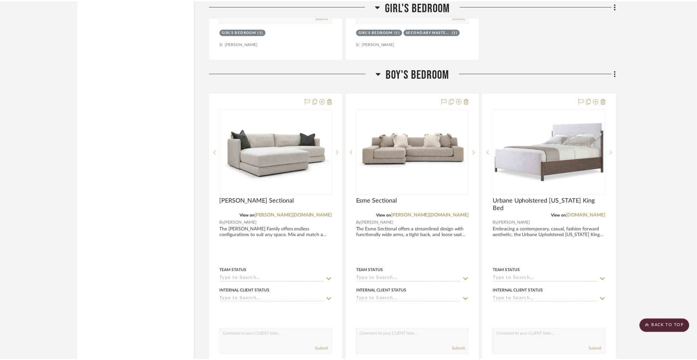
scroll to position [7439, 0]
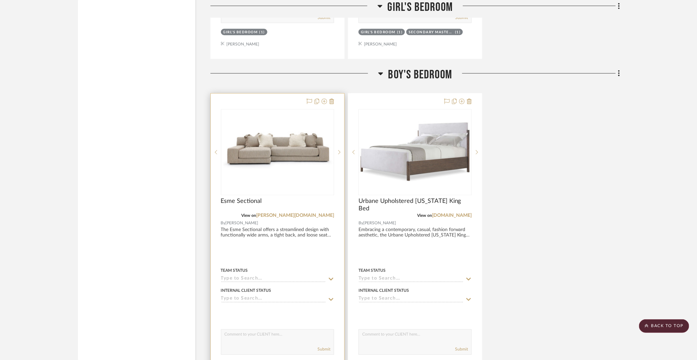
click at [335, 94] on div at bounding box center [278, 242] width 134 height 297
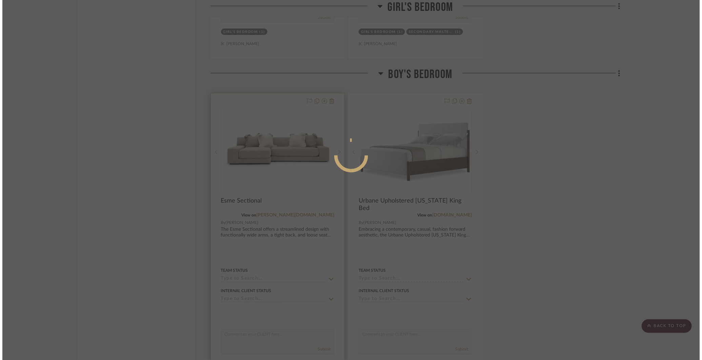
scroll to position [0, 0]
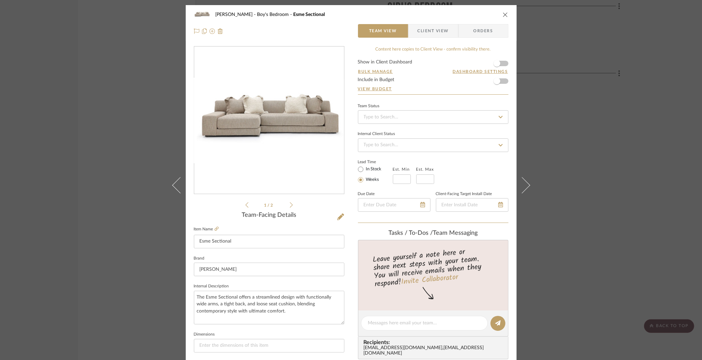
click at [618, 94] on div "COLLINS Boy's Bedroom Esme Sectional Team View Client View Orders 1 / 2 Team-Fa…" at bounding box center [351, 180] width 702 height 360
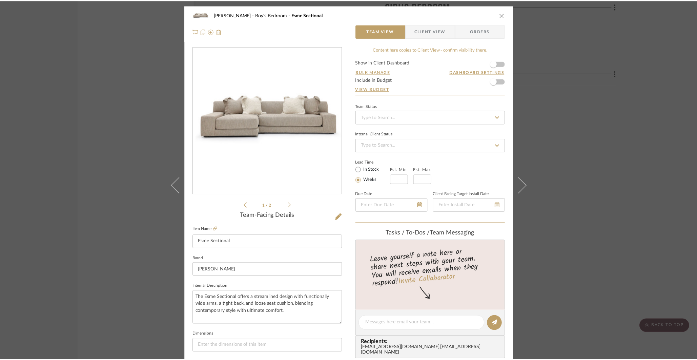
scroll to position [7439, 0]
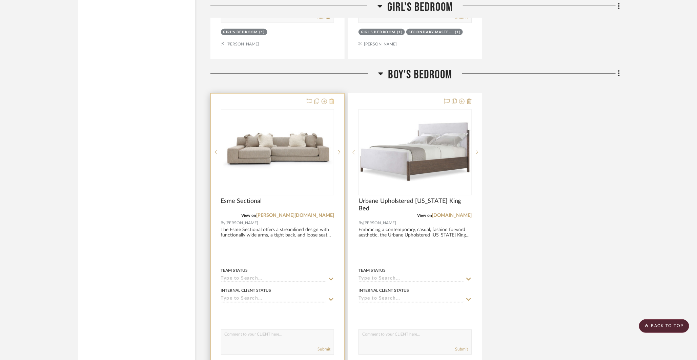
click at [331, 99] on icon at bounding box center [331, 101] width 5 height 5
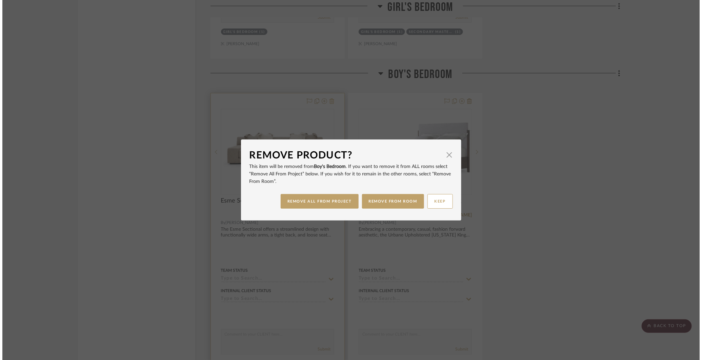
scroll to position [0, 0]
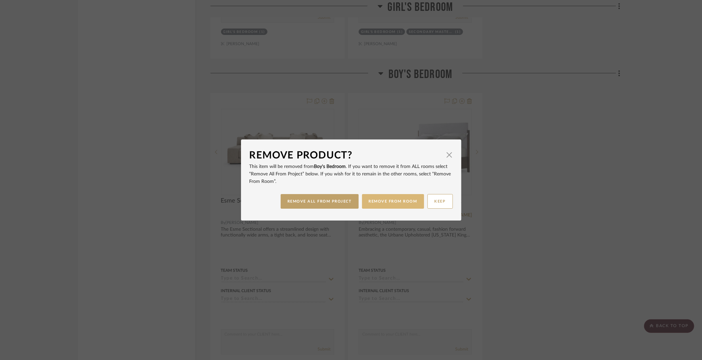
click at [384, 201] on button "REMOVE FROM ROOM" at bounding box center [393, 201] width 62 height 15
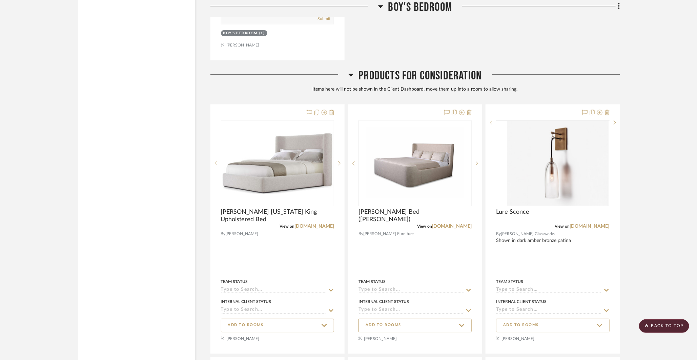
scroll to position [7780, 0]
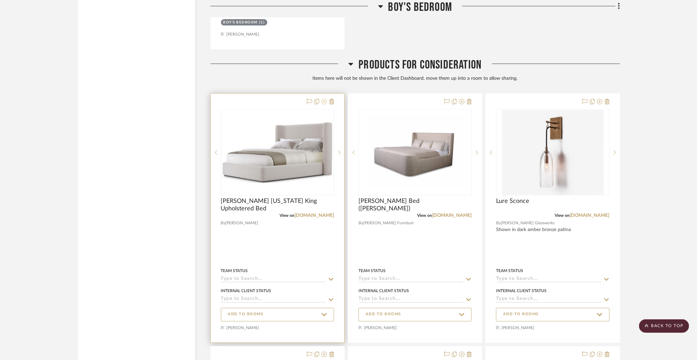
click at [325, 99] on icon at bounding box center [324, 101] width 5 height 5
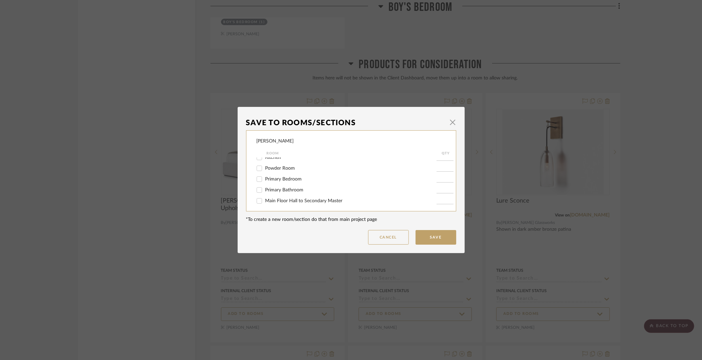
scroll to position [44, 0]
click at [258, 174] on input "Primary Bedroom" at bounding box center [259, 172] width 11 height 11
checkbox input "true"
type input "1"
click at [440, 240] on button "Save" at bounding box center [436, 237] width 41 height 15
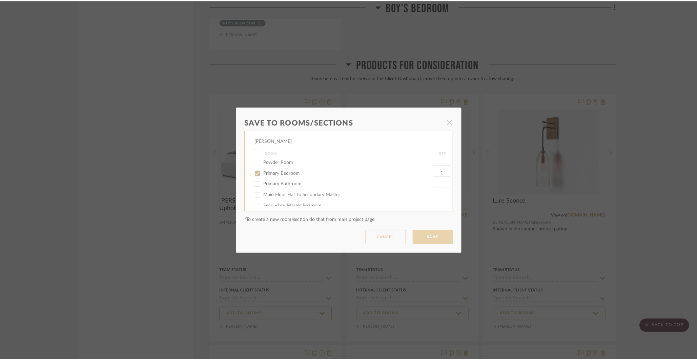
scroll to position [7780, 0]
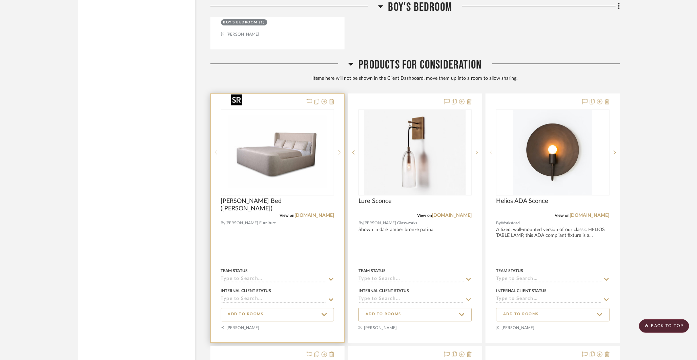
click at [274, 146] on img "0" at bounding box center [277, 152] width 98 height 85
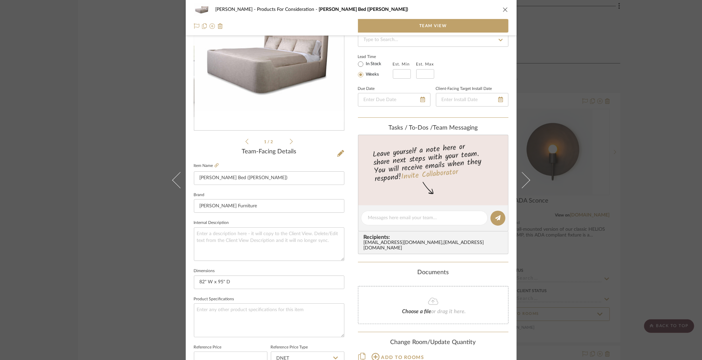
scroll to position [105, 0]
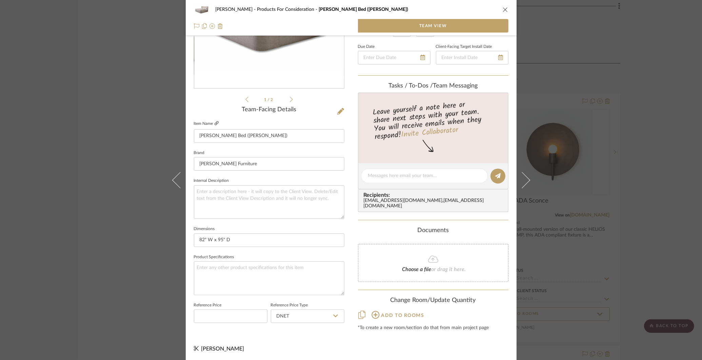
click at [215, 121] on icon at bounding box center [217, 123] width 4 height 4
click at [243, 239] on input "82" W x 95" D" at bounding box center [269, 240] width 151 height 14
type input "82" W x 95" D x 50" H"
click at [551, 60] on div "COLLINS Products For Consideration Riley King Bed (Cal King) Team View 1 / 2 Te…" at bounding box center [351, 180] width 702 height 360
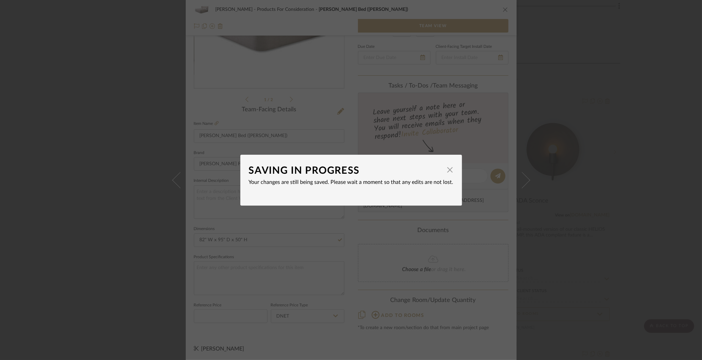
click at [558, 48] on div "SAVING IN PROGRESS × Your changes are still being saved. Please wait a moment s…" at bounding box center [351, 180] width 702 height 360
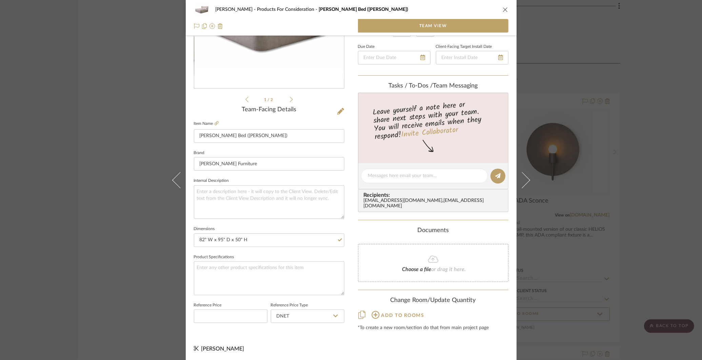
click at [558, 48] on div "COLLINS Products For Consideration Riley King Bed (Cal King) Team View 1 / 2 Te…" at bounding box center [351, 180] width 702 height 360
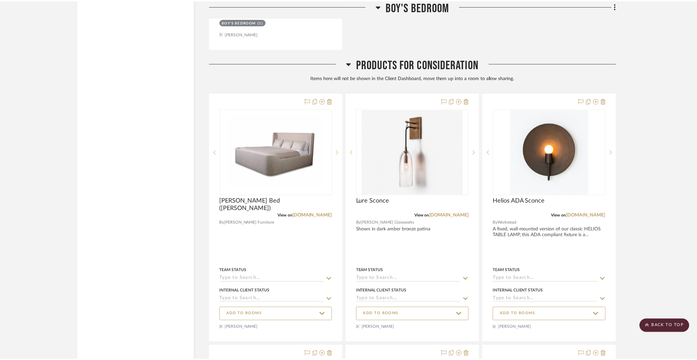
scroll to position [7780, 0]
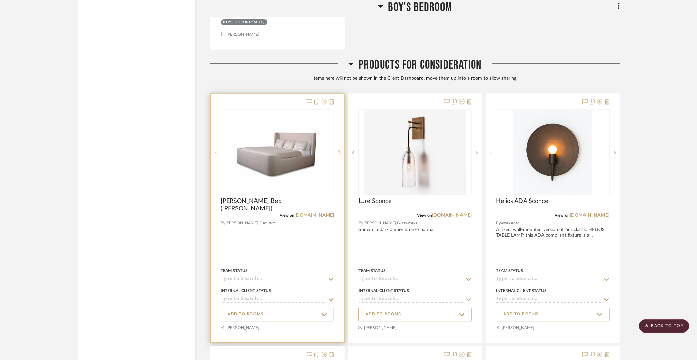
click at [325, 99] on icon at bounding box center [324, 101] width 5 height 5
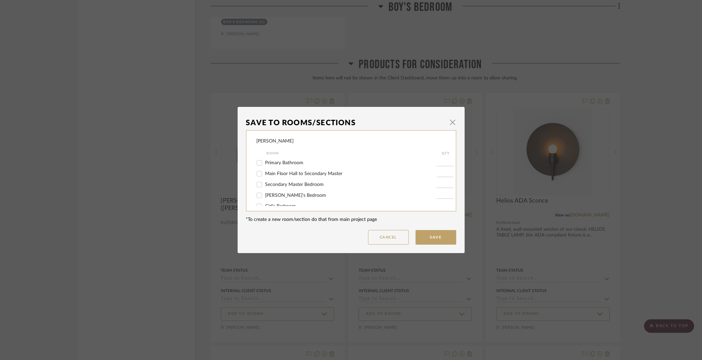
scroll to position [87, 0]
click at [260, 197] on input "Boy's Bedroom" at bounding box center [259, 198] width 11 height 11
checkbox input "true"
type input "1"
click at [443, 241] on button "Save" at bounding box center [436, 237] width 41 height 15
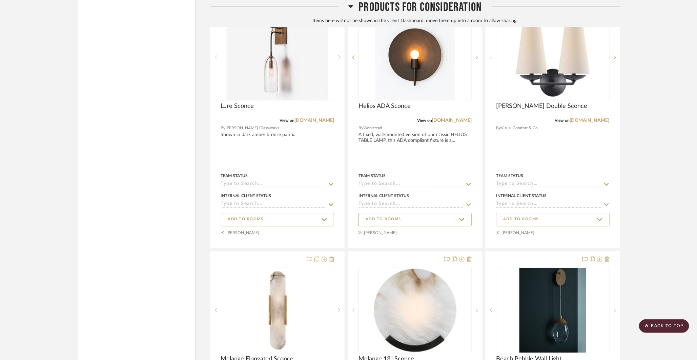
scroll to position [7908, 0]
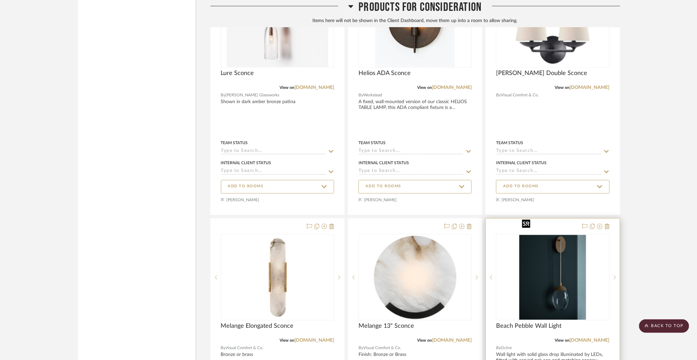
click at [550, 281] on img "0" at bounding box center [553, 277] width 66 height 85
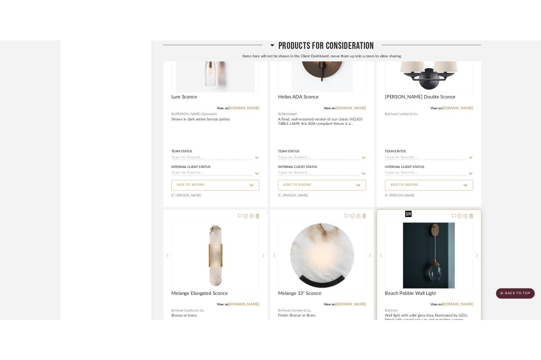
scroll to position [0, 0]
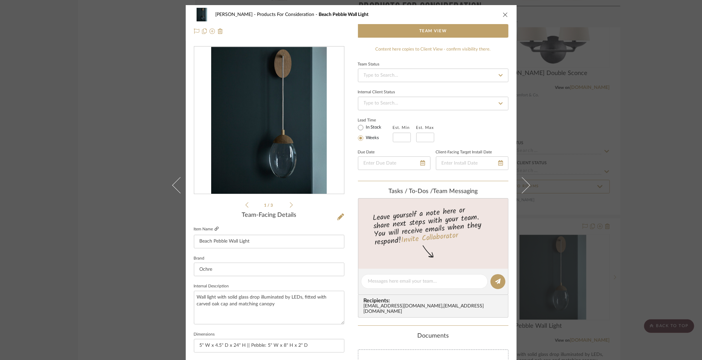
click at [215, 227] on icon at bounding box center [217, 228] width 4 height 4
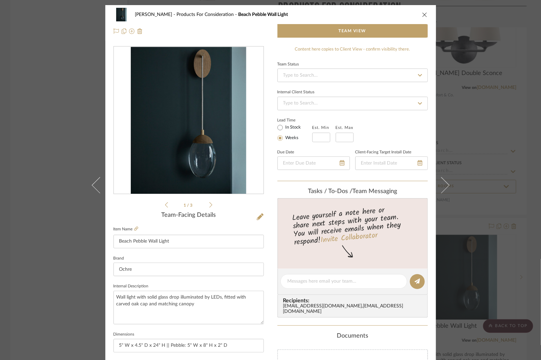
click at [422, 13] on icon "close" at bounding box center [424, 14] width 5 height 5
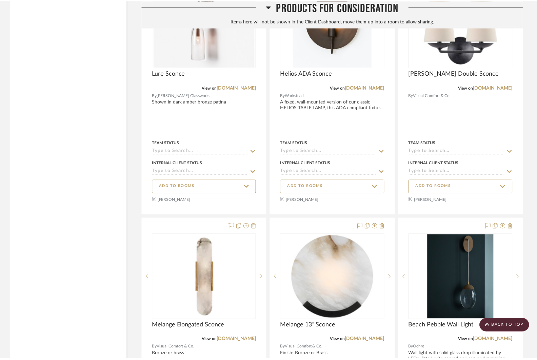
scroll to position [7908, 0]
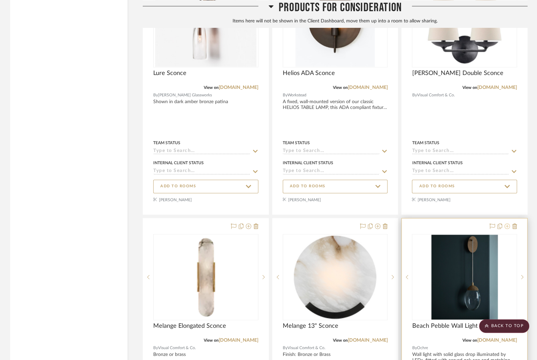
click at [506, 223] on icon at bounding box center [506, 225] width 5 height 5
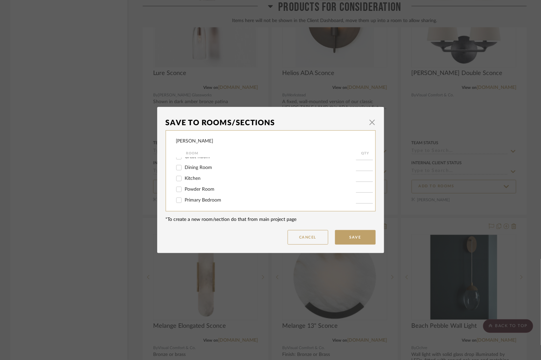
scroll to position [19, 0]
click at [180, 189] on input "Powder Room" at bounding box center [179, 186] width 11 height 11
checkbox input "true"
type input "1"
click at [357, 236] on button "Save" at bounding box center [355, 237] width 41 height 15
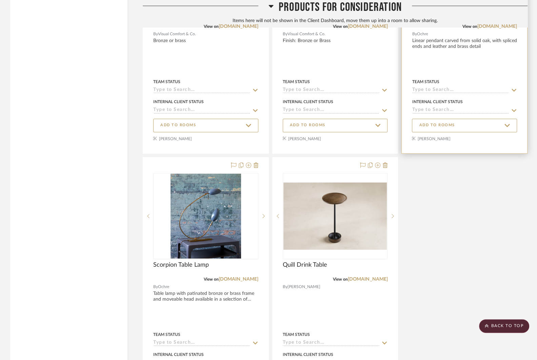
scroll to position [8298, 0]
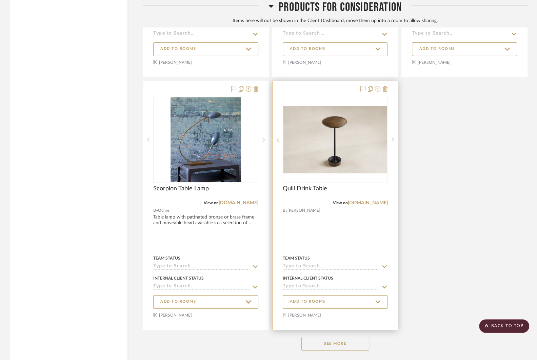
click at [380, 86] on icon at bounding box center [377, 88] width 5 height 5
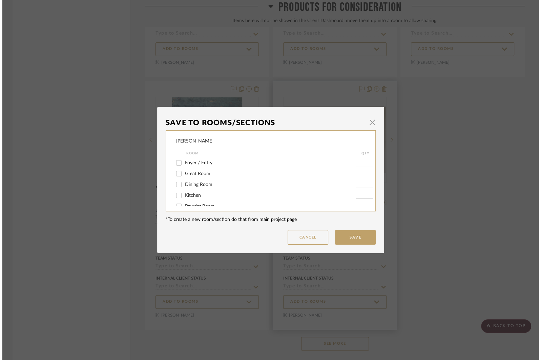
scroll to position [0, 0]
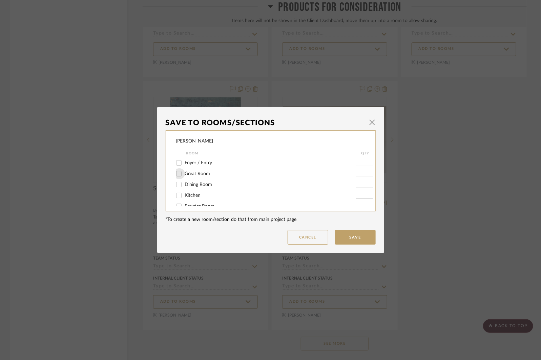
click at [180, 173] on input "Great Room" at bounding box center [179, 173] width 11 height 11
checkbox input "true"
type input "1"
click at [358, 237] on button "Save" at bounding box center [355, 237] width 41 height 15
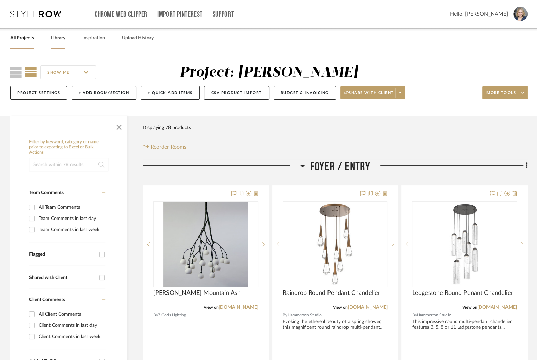
click at [59, 40] on link "Library" at bounding box center [58, 38] width 15 height 9
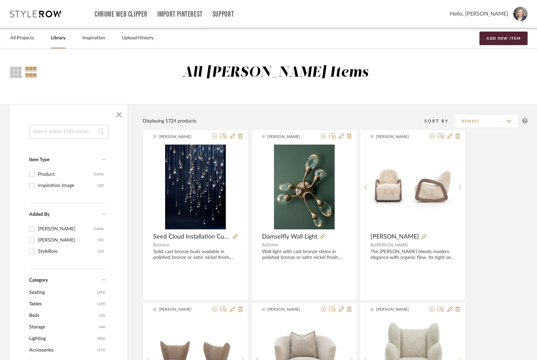
click at [67, 133] on input at bounding box center [68, 132] width 79 height 14
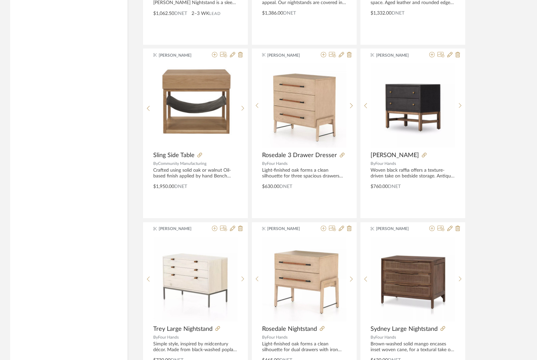
scroll to position [1836, 0]
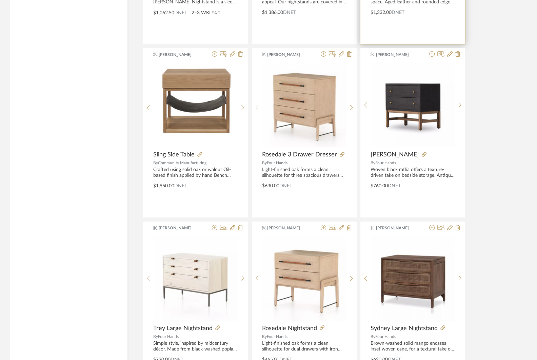
type input "bedside table"
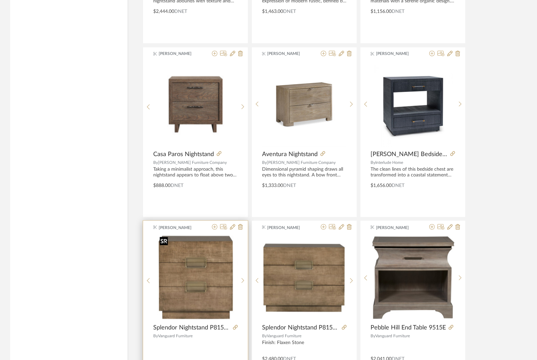
scroll to position [965, 0]
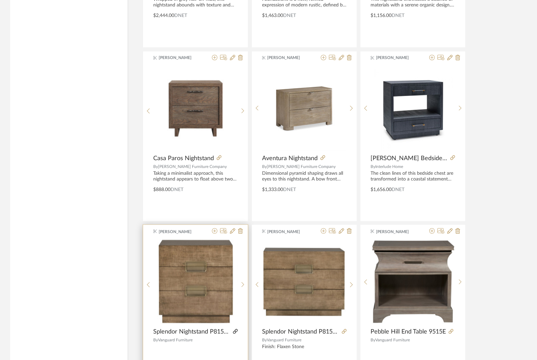
click at [235, 328] on icon at bounding box center [235, 330] width 5 height 5
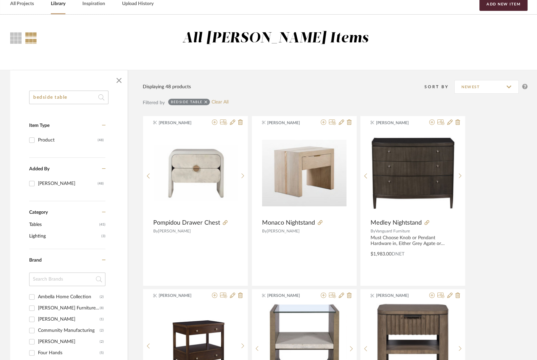
scroll to position [0, 0]
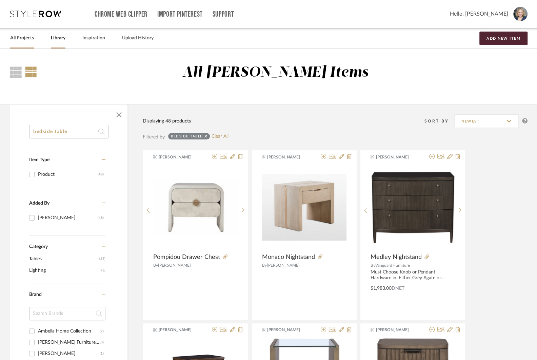
click at [28, 37] on link "All Projects" at bounding box center [22, 38] width 24 height 9
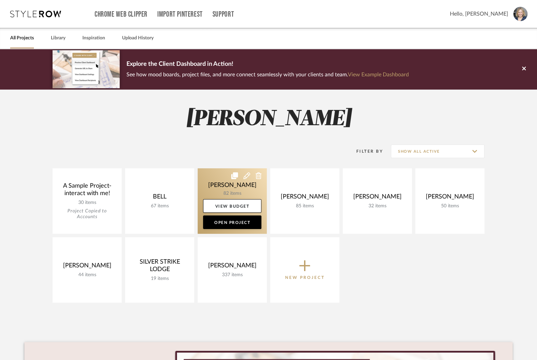
click at [235, 189] on link at bounding box center [232, 200] width 69 height 65
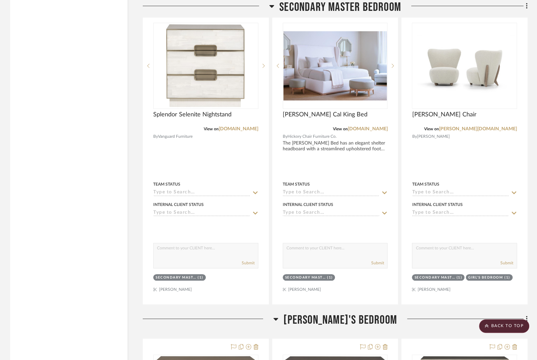
scroll to position [4426, 0]
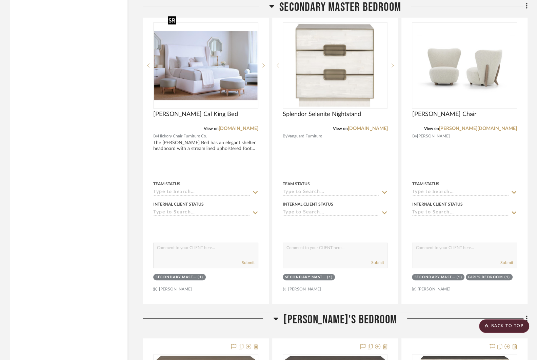
drag, startPoint x: 219, startPoint y: 67, endPoint x: 315, endPoint y: 80, distance: 96.8
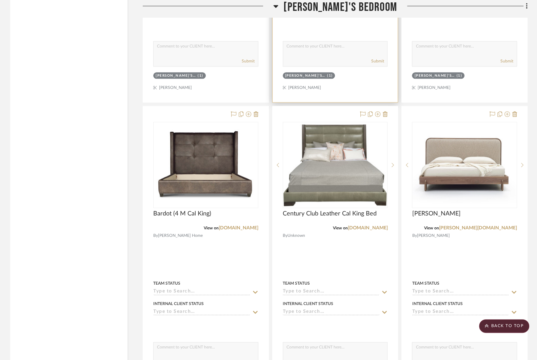
scroll to position [4960, 0]
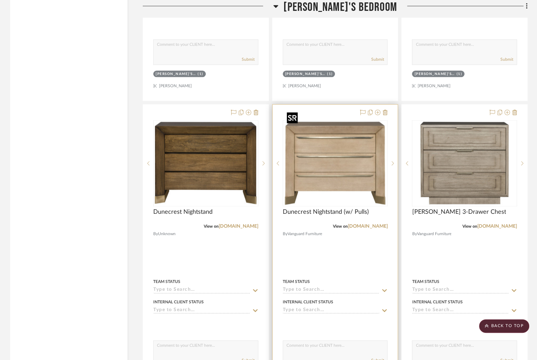
click at [336, 155] on img "0" at bounding box center [335, 163] width 102 height 85
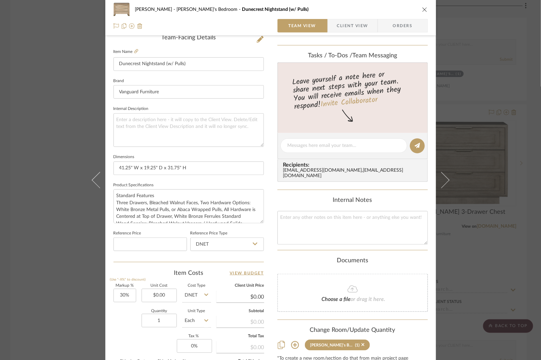
scroll to position [180, 0]
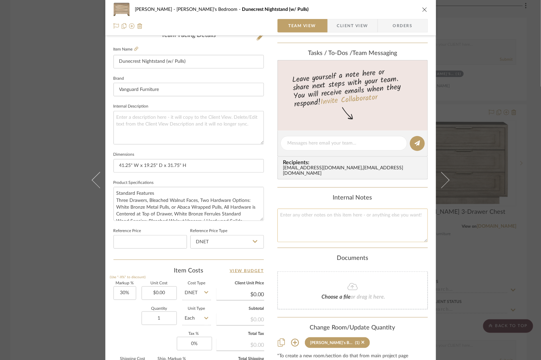
click at [301, 230] on textarea at bounding box center [353, 225] width 151 height 34
paste textarea "P806L"
click at [278, 215] on textarea "P806L" at bounding box center [353, 225] width 151 height 34
type textarea "#P806L"
click at [514, 74] on div "COLLINS Tristan's Bedroom Dunecrest Nightstand (w/ Pulls) Team View Client View…" at bounding box center [270, 180] width 541 height 360
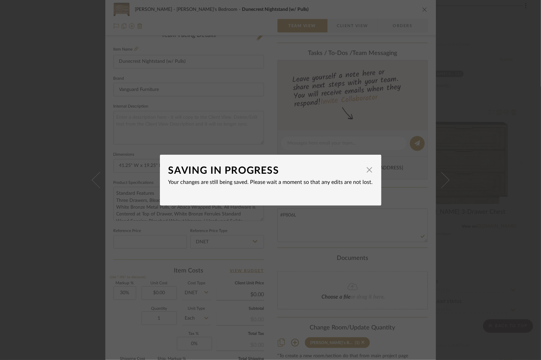
click at [507, 55] on div "SAVING IN PROGRESS × Your changes are still being saved. Please wait a moment s…" at bounding box center [270, 180] width 541 height 360
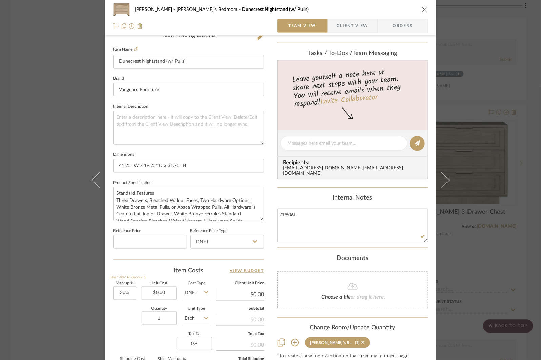
click at [507, 55] on div "COLLINS Tristan's Bedroom Dunecrest Nightstand (w/ Pulls) Team View Client View…" at bounding box center [270, 180] width 541 height 360
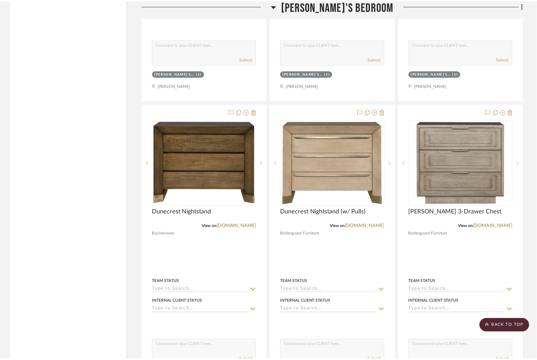
scroll to position [4960, 0]
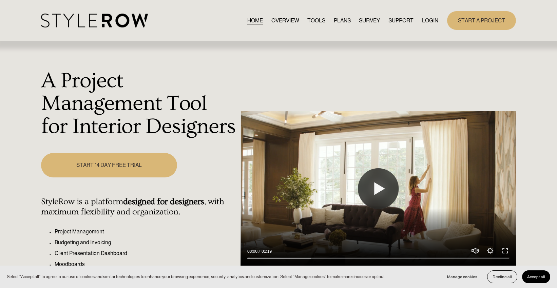
click at [431, 22] on link "LOGIN" at bounding box center [430, 20] width 16 height 9
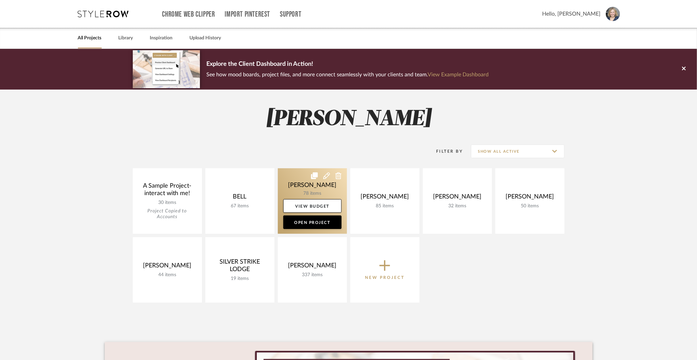
click at [305, 182] on link at bounding box center [312, 200] width 69 height 65
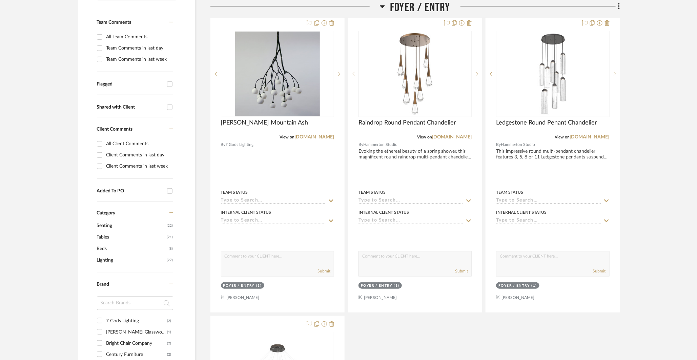
scroll to position [172, 0]
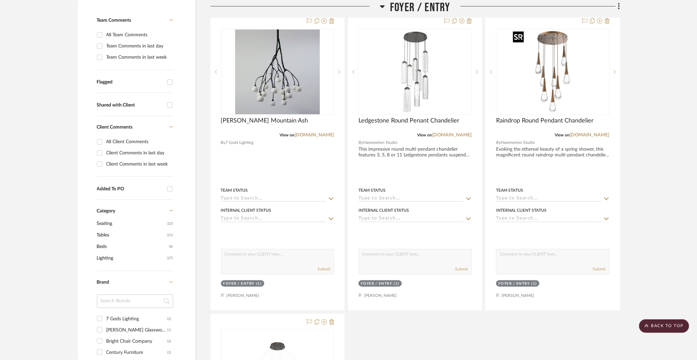
drag, startPoint x: 540, startPoint y: 57, endPoint x: 381, endPoint y: 53, distance: 159.7
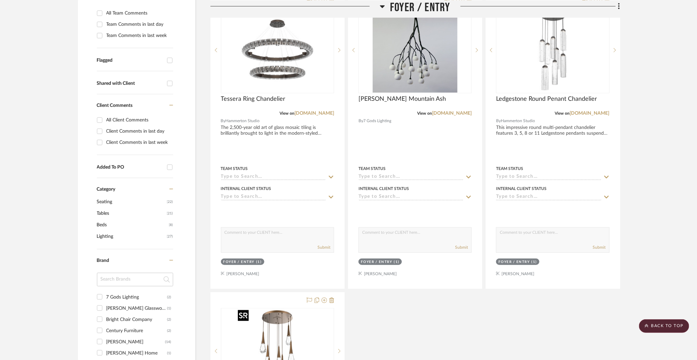
scroll to position [197, 0]
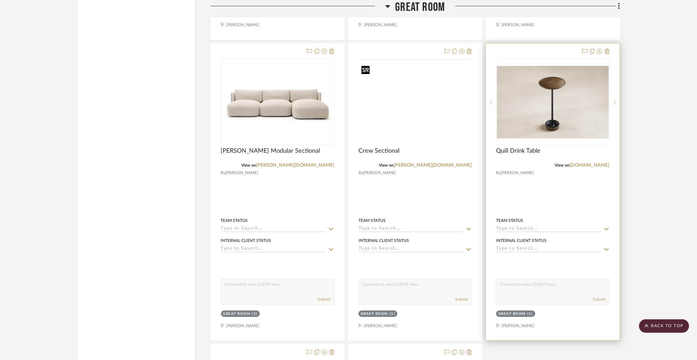
drag, startPoint x: 439, startPoint y: 107, endPoint x: 518, endPoint y: 199, distance: 120.9
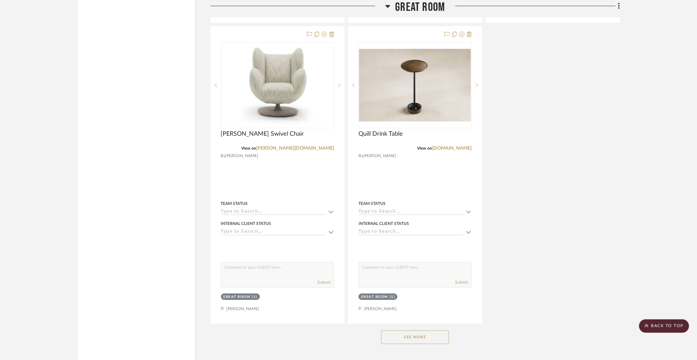
scroll to position [1467, 0]
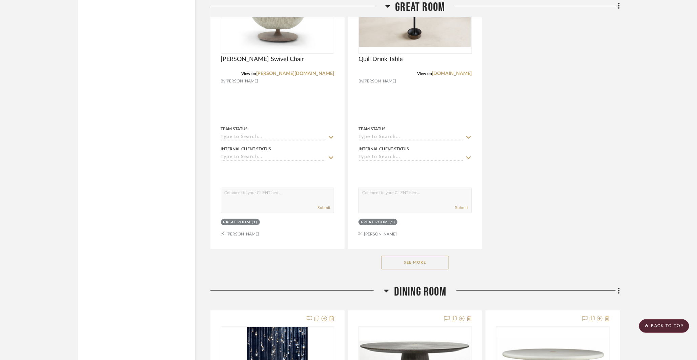
click at [425, 259] on button "See More" at bounding box center [415, 263] width 68 height 14
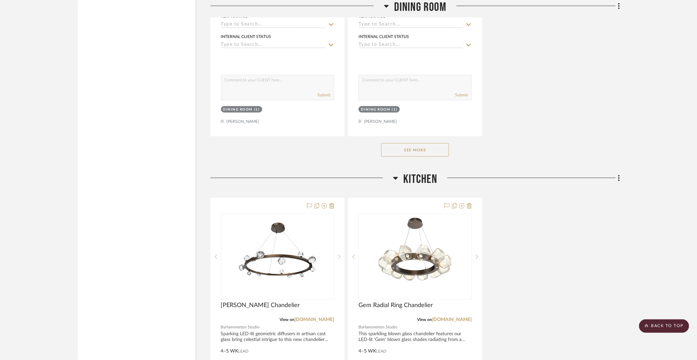
scroll to position [4656, 0]
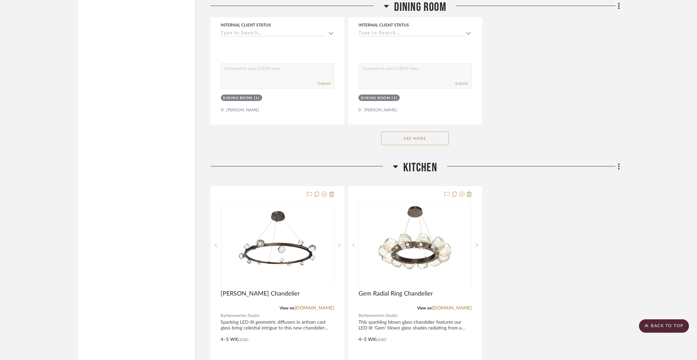
click at [426, 132] on button "See More" at bounding box center [415, 139] width 68 height 14
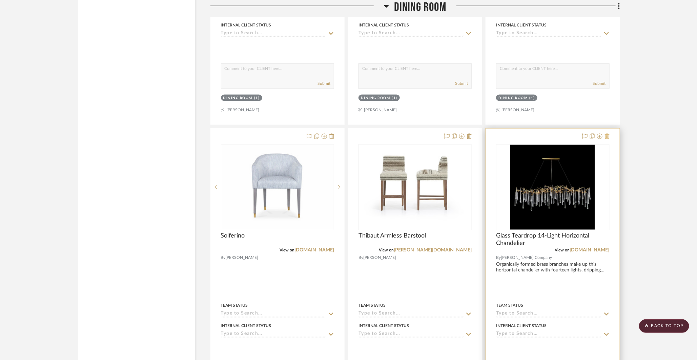
click at [606, 134] on icon at bounding box center [607, 136] width 5 height 5
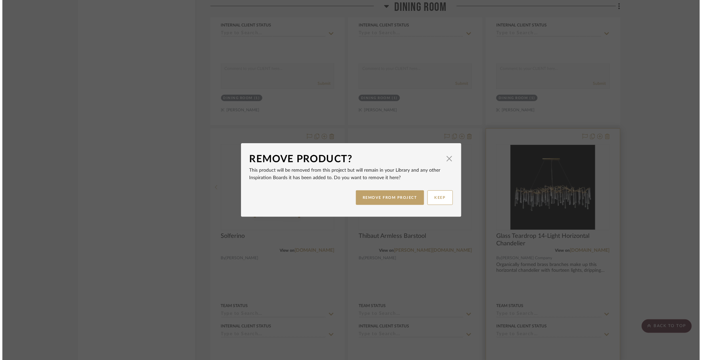
scroll to position [0, 0]
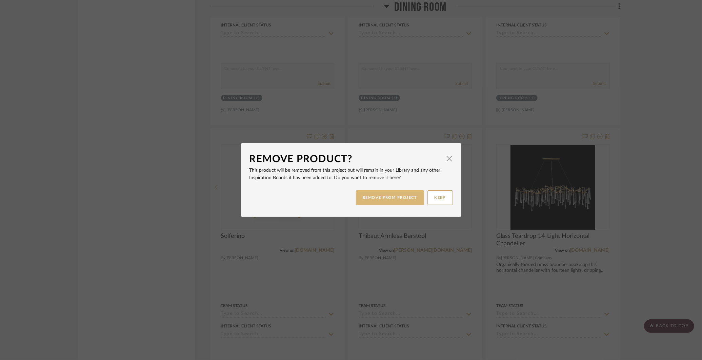
click at [389, 198] on button "REMOVE FROM PROJECT" at bounding box center [390, 197] width 68 height 15
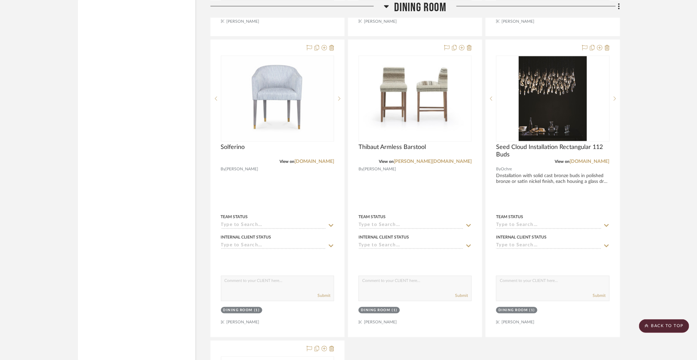
scroll to position [4745, 0]
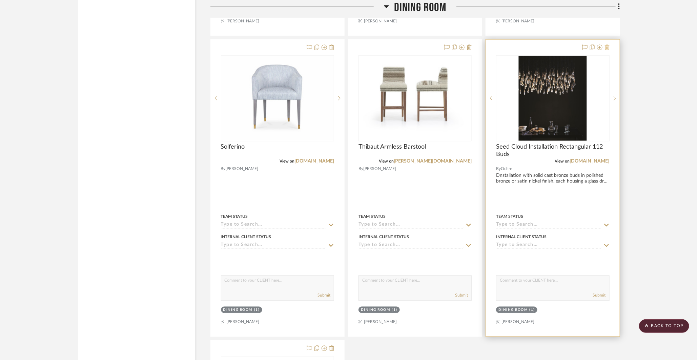
click at [609, 44] on button at bounding box center [607, 48] width 5 height 8
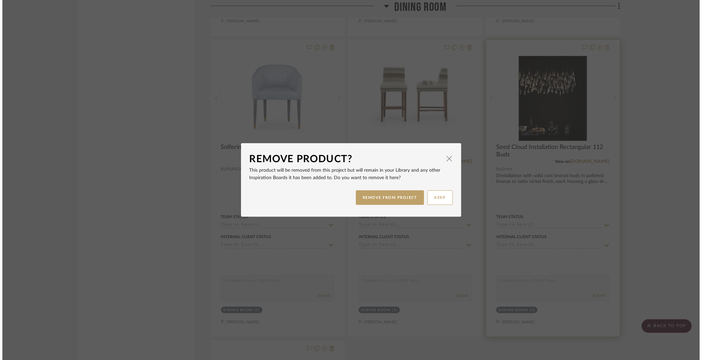
scroll to position [0, 0]
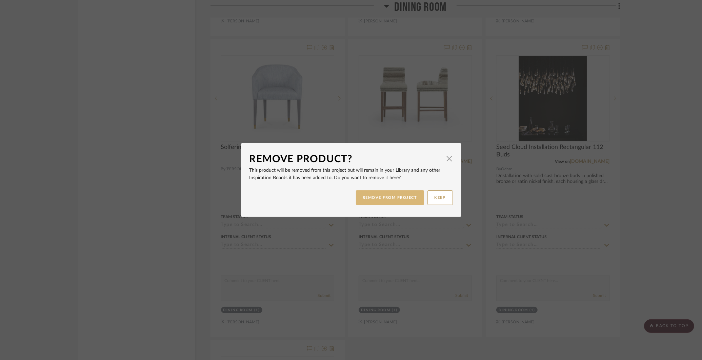
click at [383, 197] on button "REMOVE FROM PROJECT" at bounding box center [390, 197] width 68 height 15
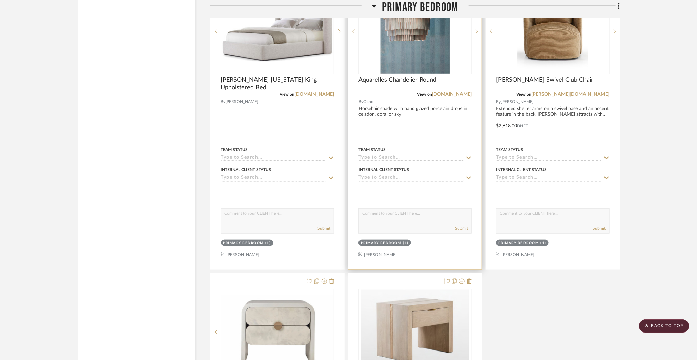
scroll to position [5836, 0]
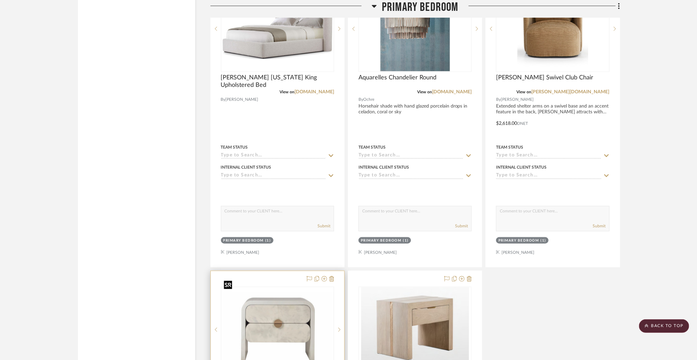
click at [0, 0] on img at bounding box center [0, 0] width 0 height 0
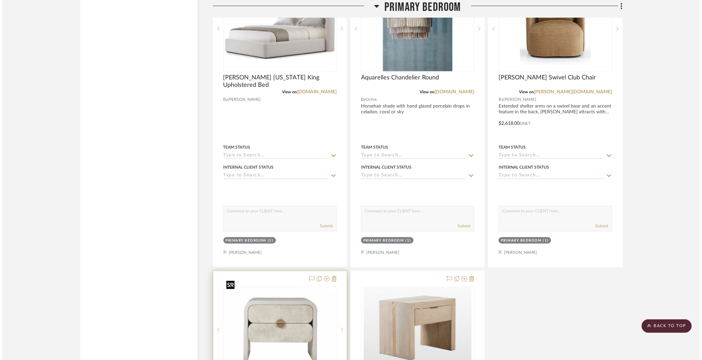
scroll to position [0, 0]
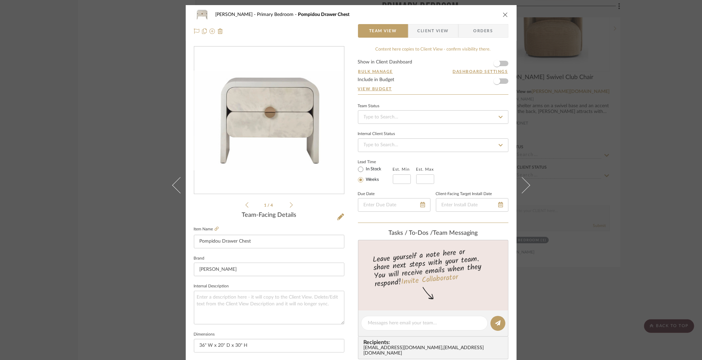
click at [583, 123] on div "[PERSON_NAME] Primary Bedroom Pompidou Drawer Chest Team View Client View Order…" at bounding box center [351, 180] width 702 height 360
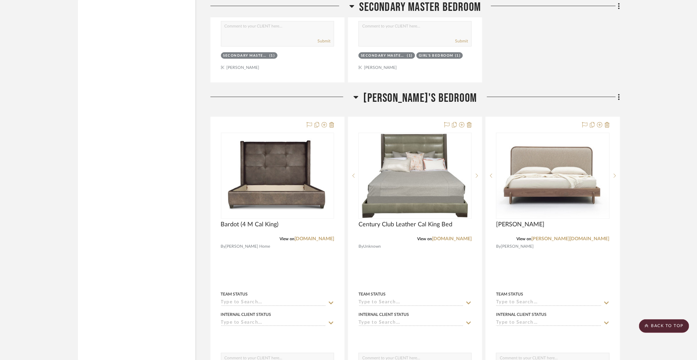
scroll to position [7048, 0]
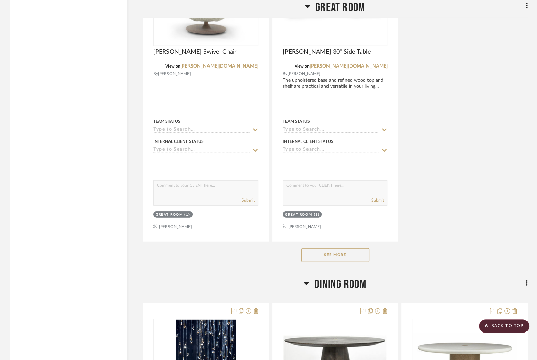
scroll to position [1495, 0]
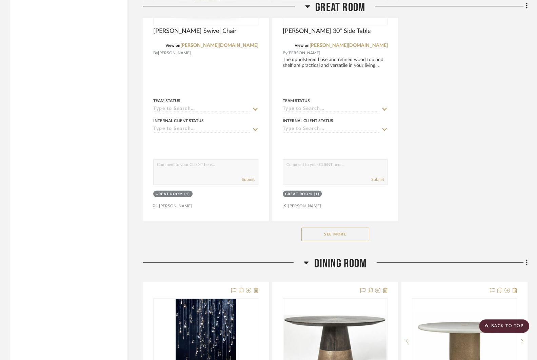
click at [351, 233] on button "See More" at bounding box center [335, 234] width 68 height 14
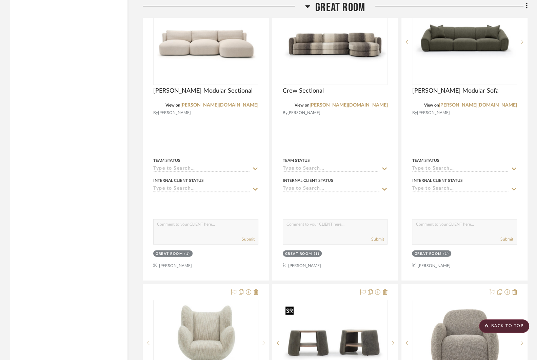
scroll to position [1124, 0]
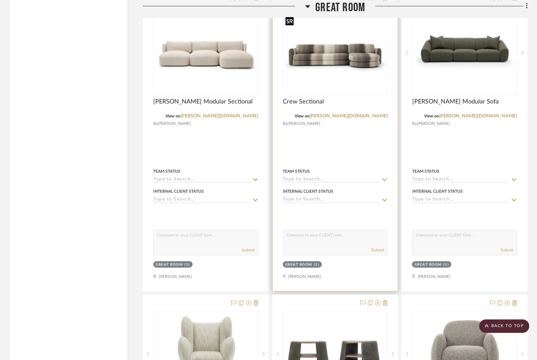
click at [334, 73] on img "0" at bounding box center [335, 52] width 104 height 71
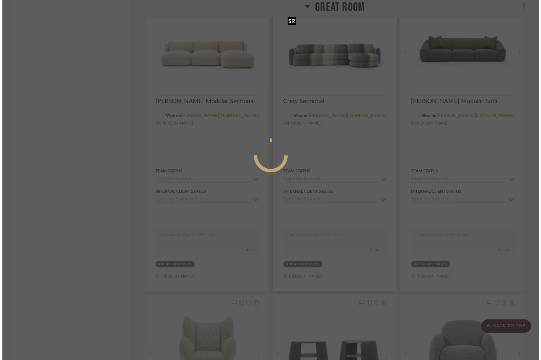
scroll to position [0, 0]
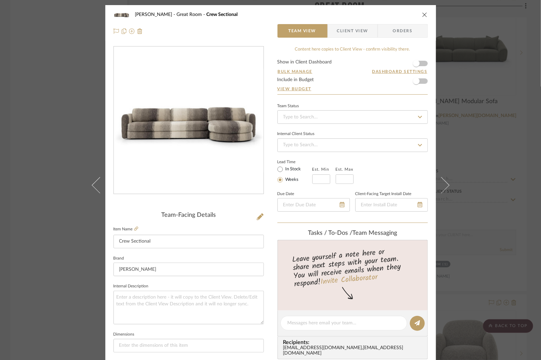
click at [78, 120] on div "COLLINS Great Room Crew Sectional Team View Client View Orders Team-Facing Deta…" at bounding box center [270, 180] width 541 height 360
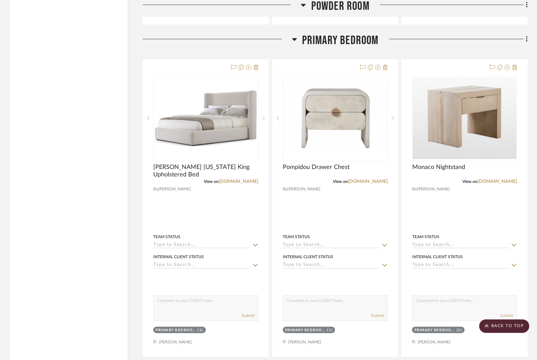
scroll to position [5448, 0]
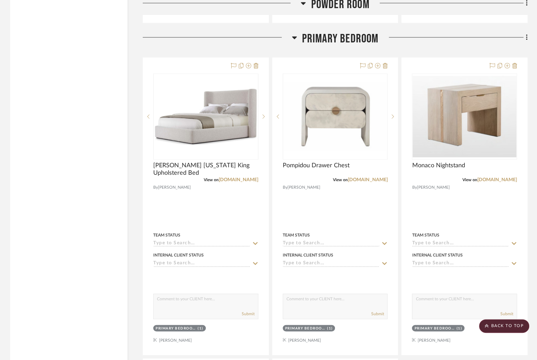
drag, startPoint x: 337, startPoint y: 242, endPoint x: 403, endPoint y: 0, distance: 250.8
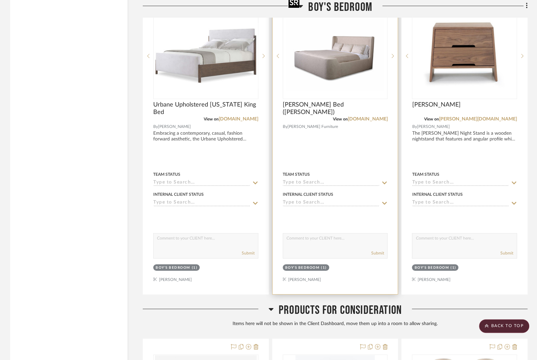
scroll to position [8427, 0]
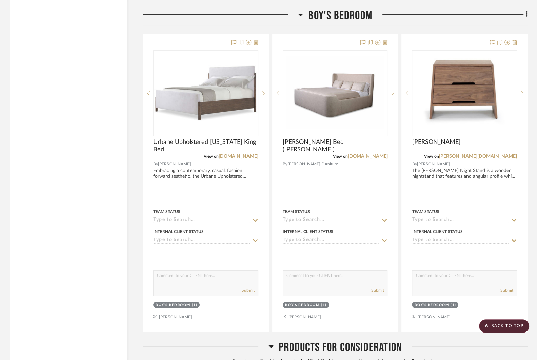
drag, startPoint x: 234, startPoint y: 127, endPoint x: 257, endPoint y: 5, distance: 123.9
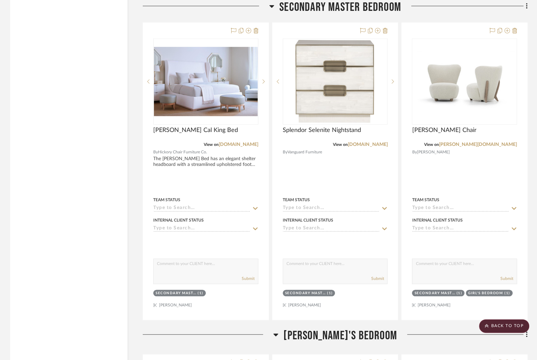
scroll to position [4740, 0]
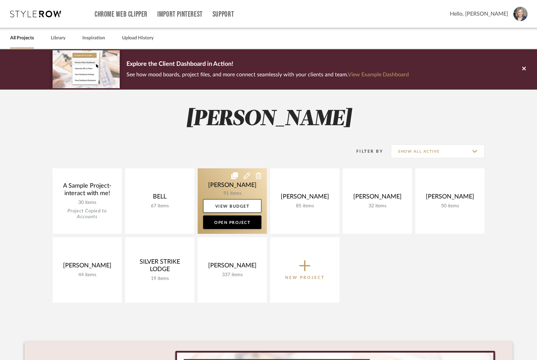
click at [208, 190] on link at bounding box center [232, 200] width 69 height 65
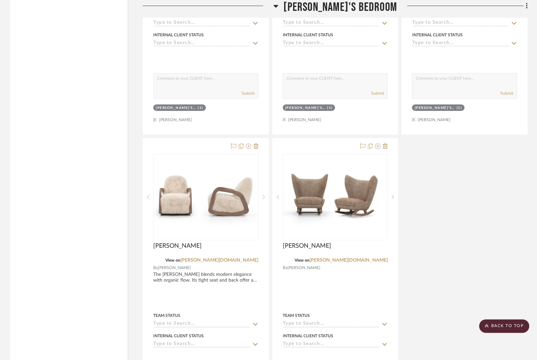
scroll to position [5870, 0]
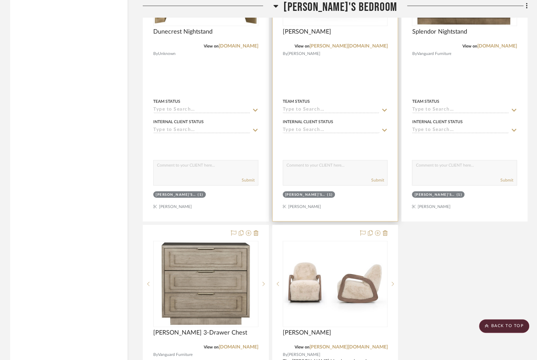
scroll to position [5770, 0]
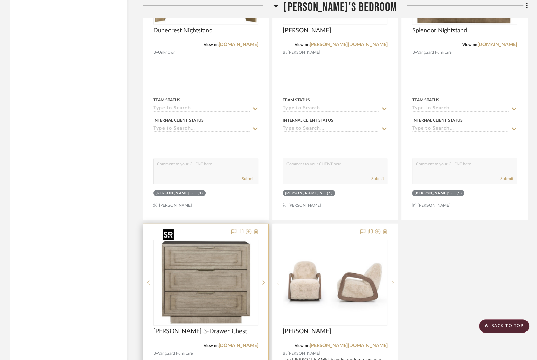
click at [168, 257] on img "0" at bounding box center [205, 282] width 91 height 85
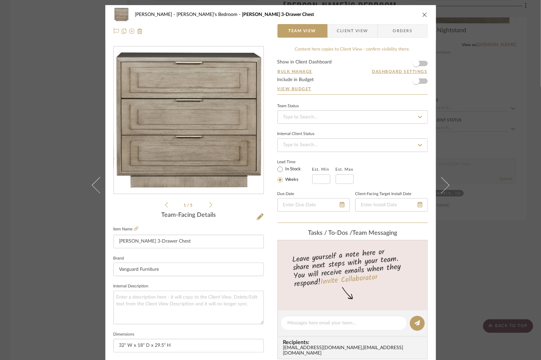
click at [33, 179] on div "[PERSON_NAME]'s Bedroom [PERSON_NAME] 3-Drawer Chest Team View Client View Orde…" at bounding box center [270, 180] width 541 height 360
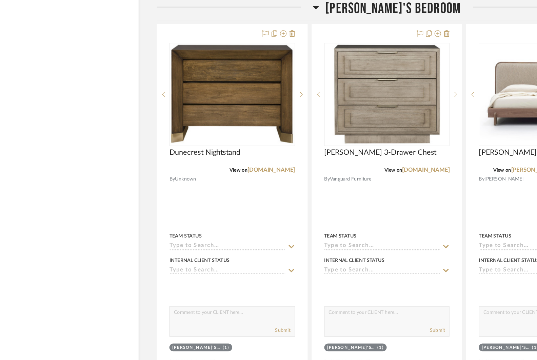
scroll to position [5557, 0]
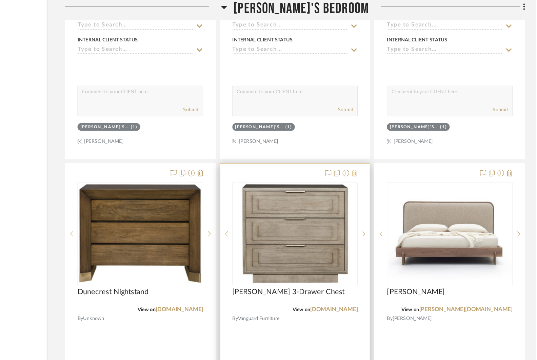
click at [384, 142] on icon at bounding box center [385, 144] width 5 height 5
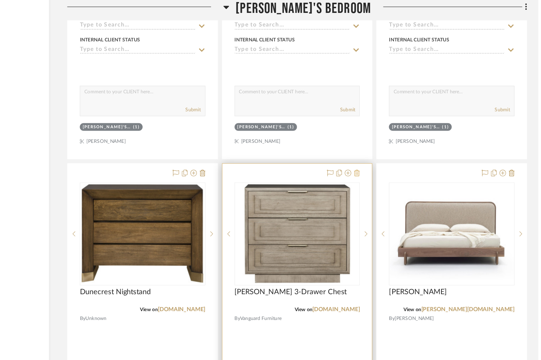
scroll to position [0, 0]
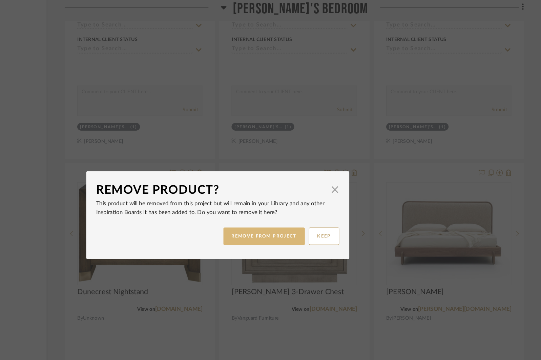
click at [300, 194] on button "REMOVE FROM PROJECT" at bounding box center [310, 197] width 68 height 15
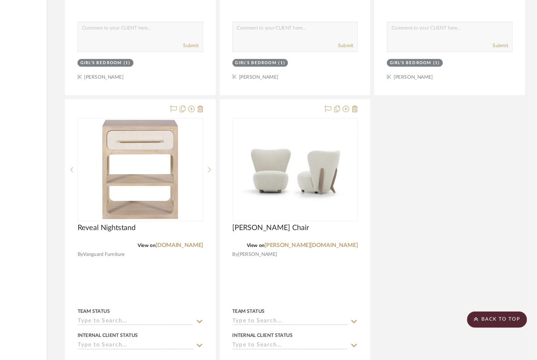
scroll to position [6512, 0]
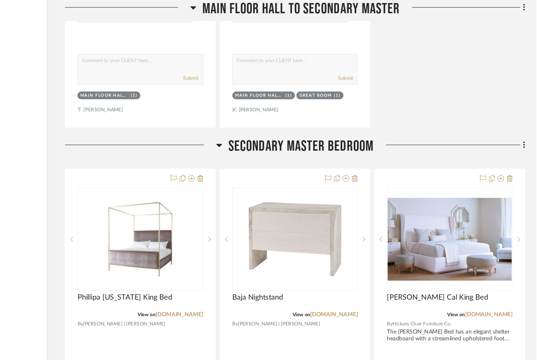
scroll to position [4606, 0]
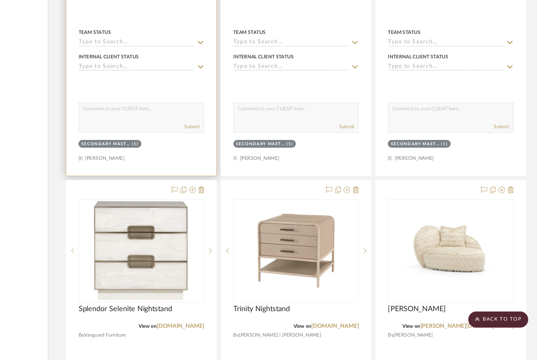
scroll to position [4857, 0]
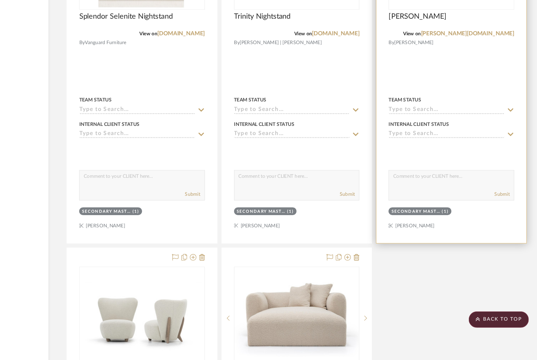
scroll to position [5115, 0]
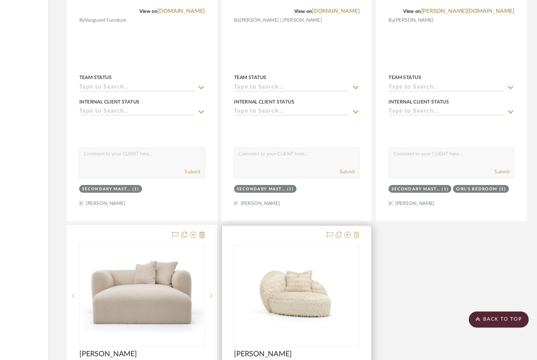
click at [384, 252] on icon at bounding box center [385, 254] width 5 height 5
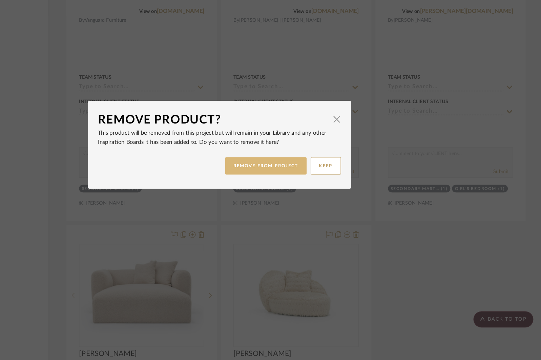
click at [320, 199] on button "REMOVE FROM PROJECT" at bounding box center [310, 197] width 68 height 15
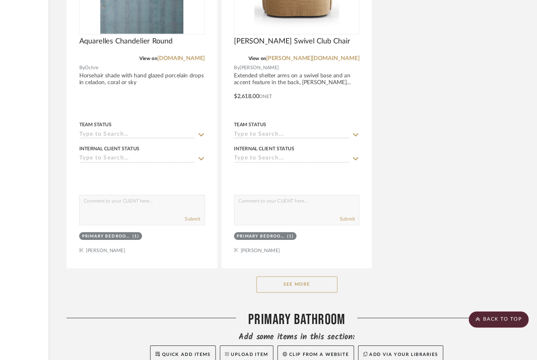
scroll to position [4047, 0]
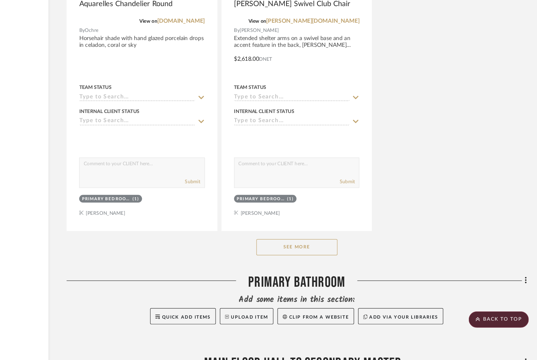
click at [338, 259] on button "See More" at bounding box center [335, 266] width 68 height 14
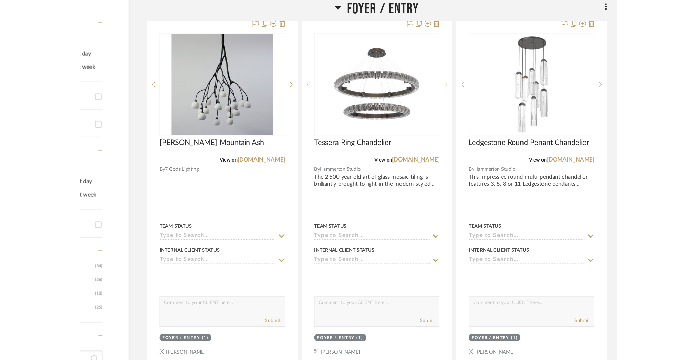
scroll to position [0, 0]
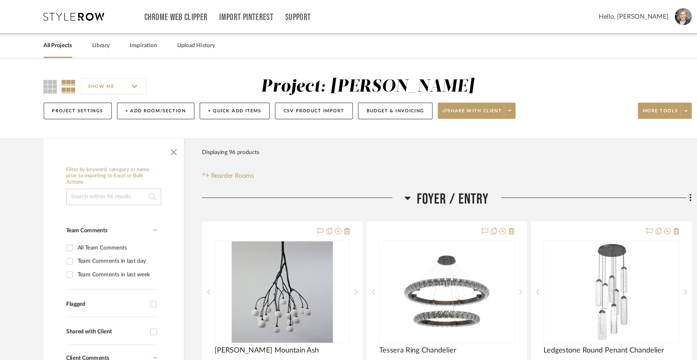
click at [96, 39] on link "All Projects" at bounding box center [90, 38] width 24 height 9
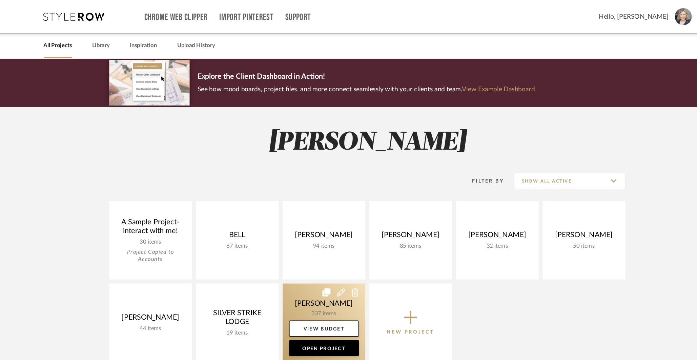
click at [312, 255] on link at bounding box center [312, 269] width 69 height 65
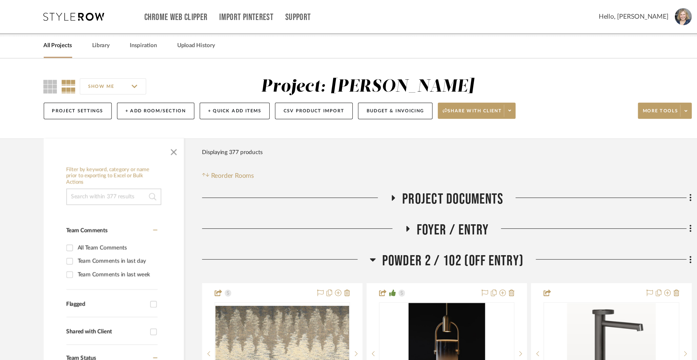
click at [94, 39] on link "All Projects" at bounding box center [90, 38] width 24 height 9
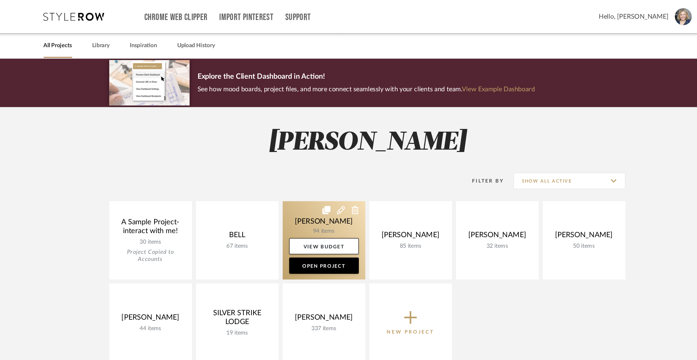
click at [293, 188] on link at bounding box center [312, 200] width 69 height 65
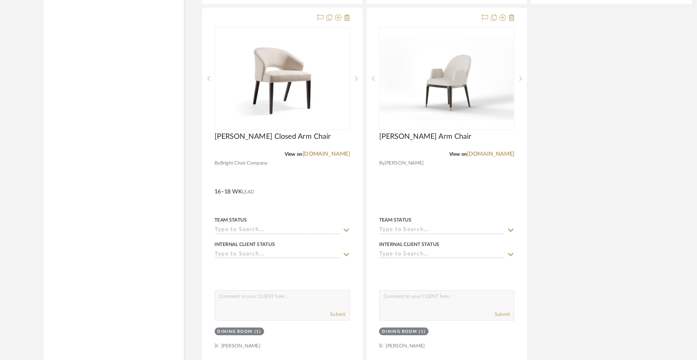
scroll to position [2315, 0]
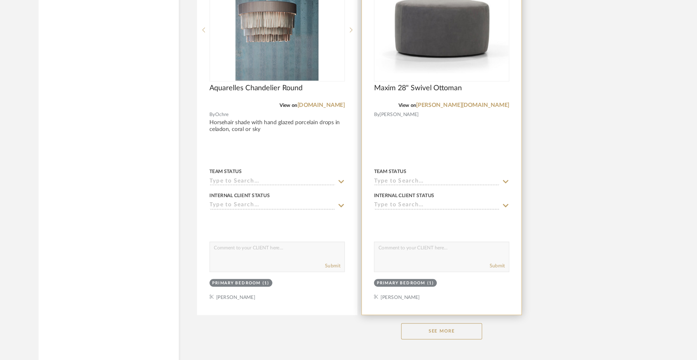
scroll to position [4072, 0]
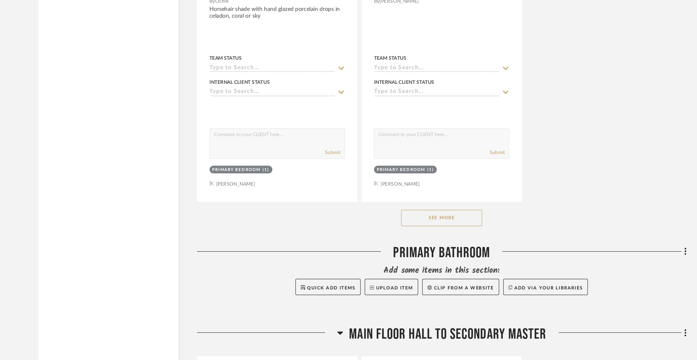
click at [414, 234] on button "See More" at bounding box center [415, 241] width 68 height 14
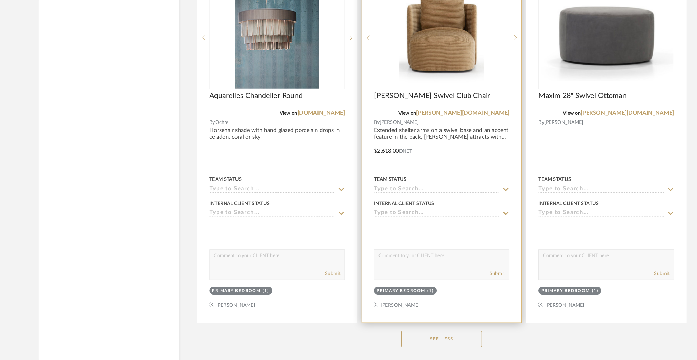
scroll to position [3971, 0]
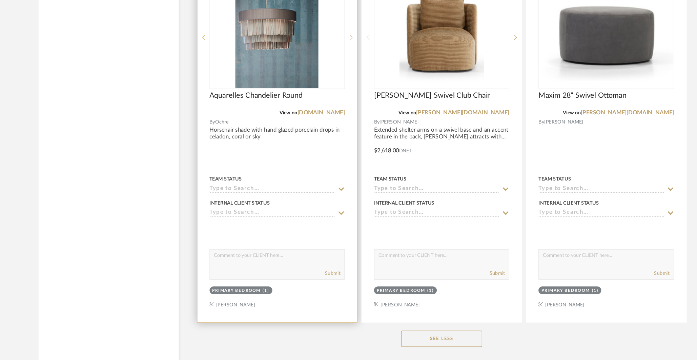
drag, startPoint x: 276, startPoint y: 77, endPoint x: 211, endPoint y: 60, distance: 67.1
